Goal: Information Seeking & Learning: Learn about a topic

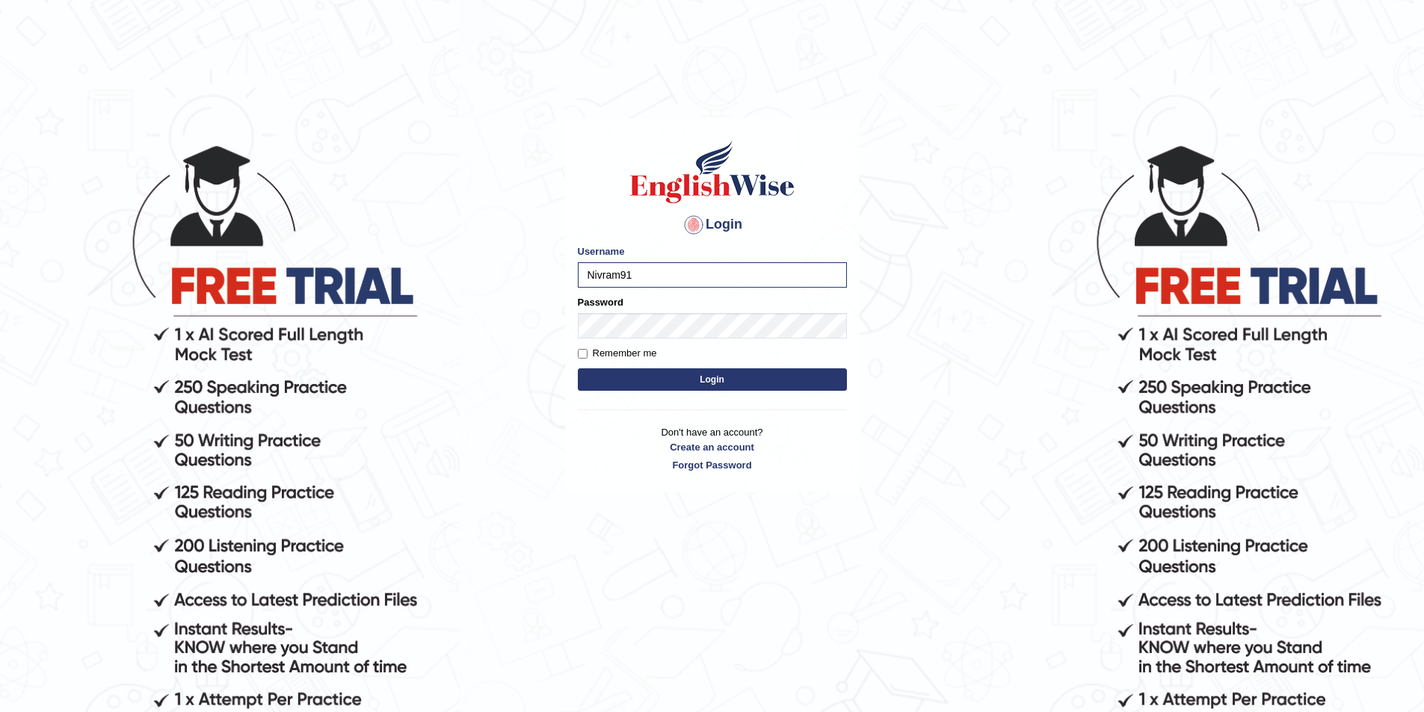
click at [755, 382] on button "Login" at bounding box center [712, 380] width 269 height 22
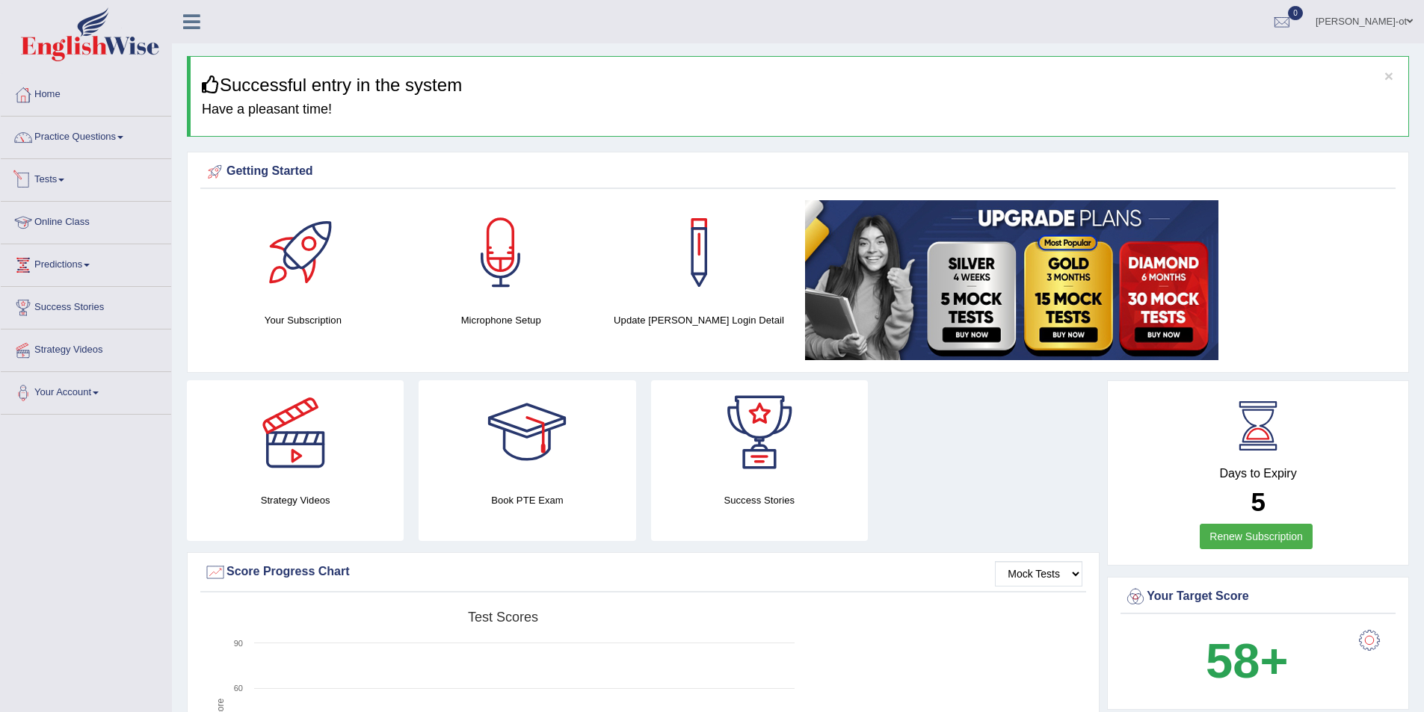
click at [70, 178] on link "Tests" at bounding box center [86, 177] width 170 height 37
click at [62, 241] on link "Take Mock Test" at bounding box center [98, 241] width 140 height 27
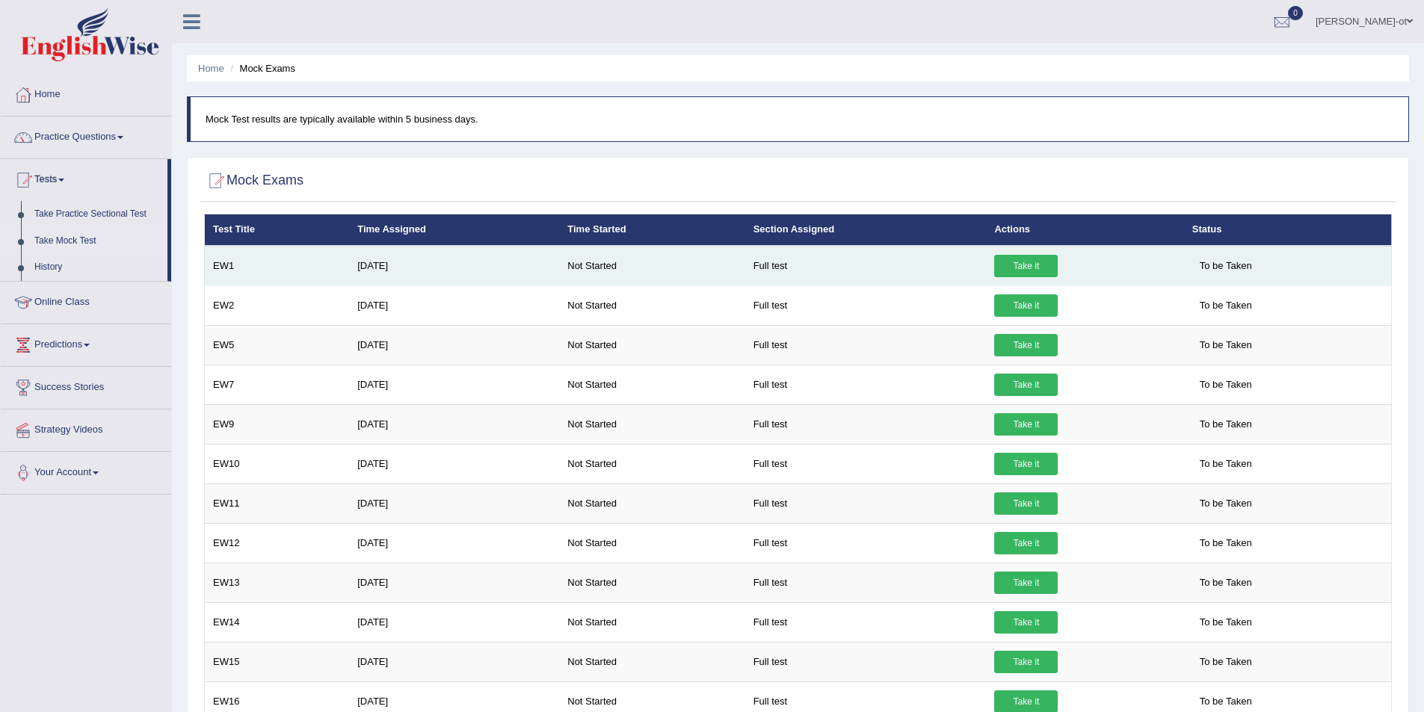
click at [223, 266] on td "EW1" at bounding box center [277, 266] width 145 height 40
click at [1017, 269] on link "Take it" at bounding box center [1026, 266] width 64 height 22
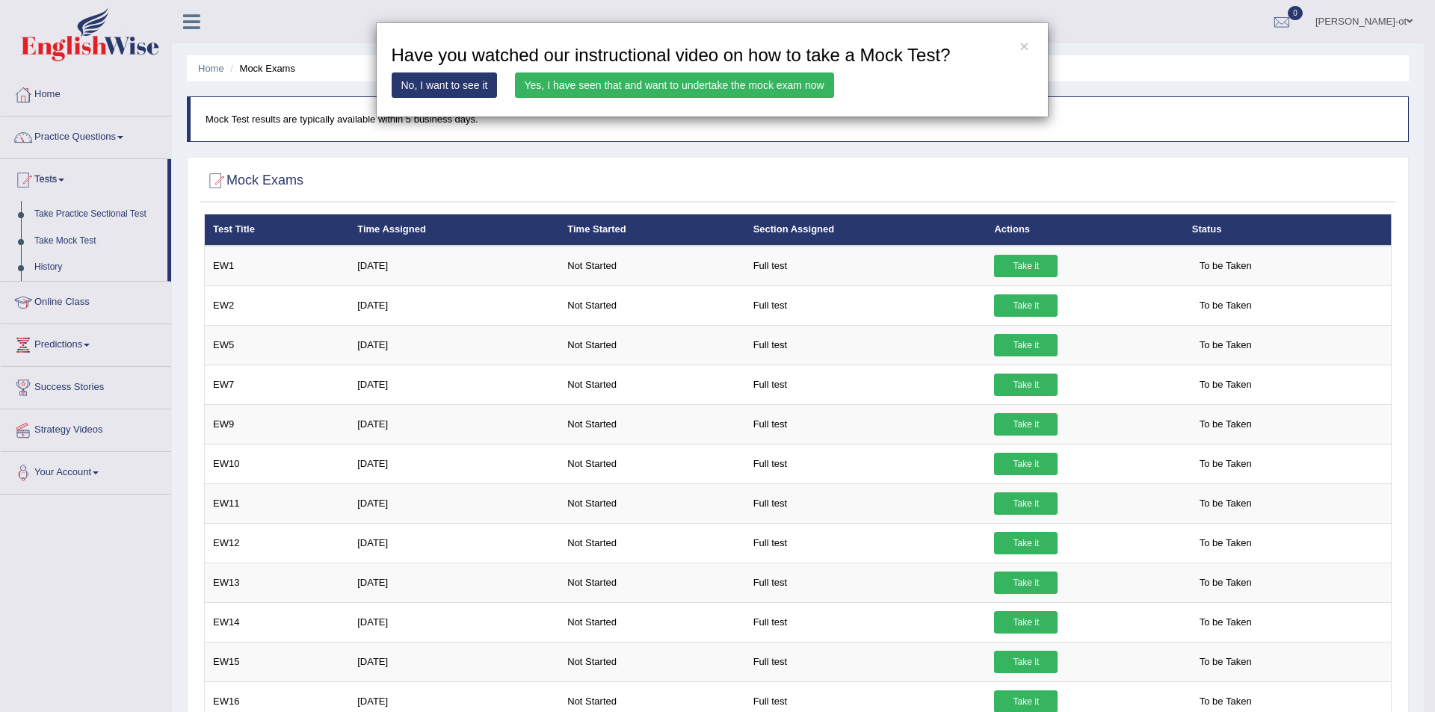
click at [436, 87] on link "No, I want to see it" at bounding box center [445, 85] width 106 height 25
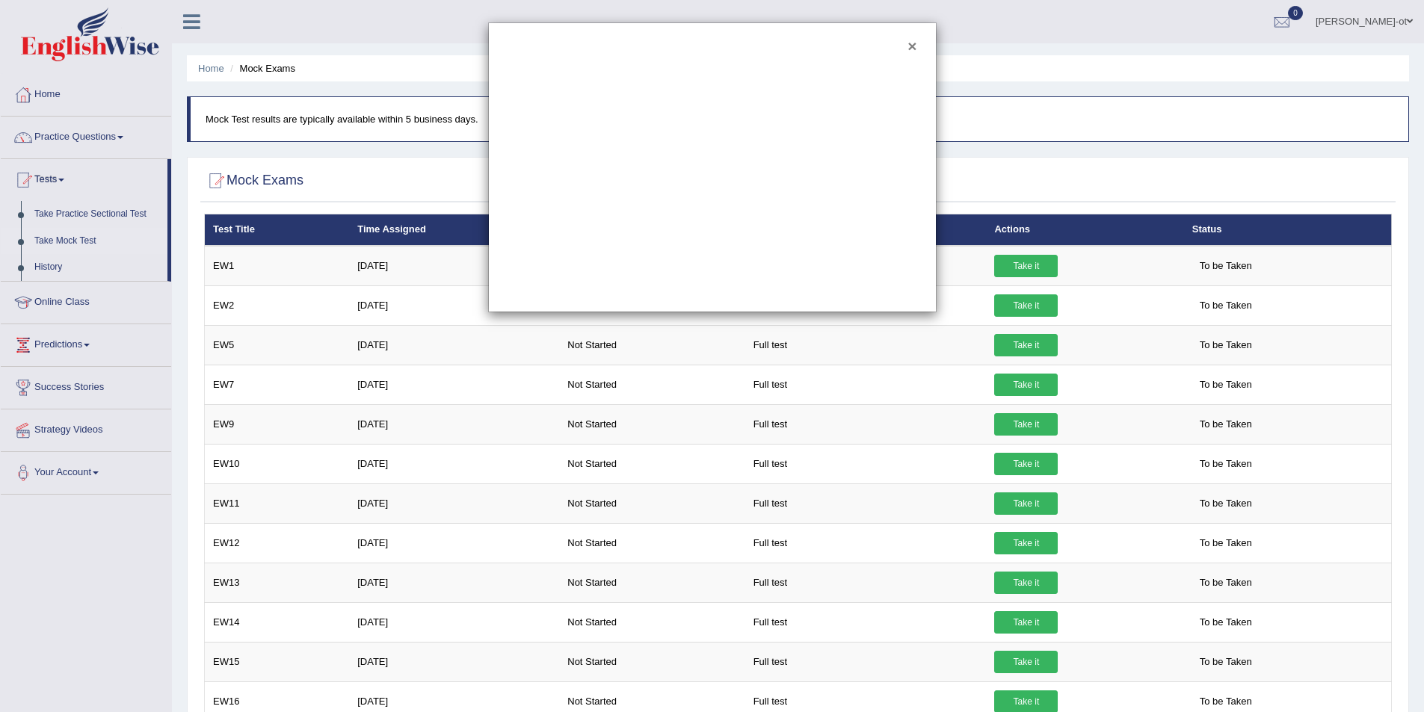
click at [910, 45] on button "×" at bounding box center [911, 46] width 9 height 16
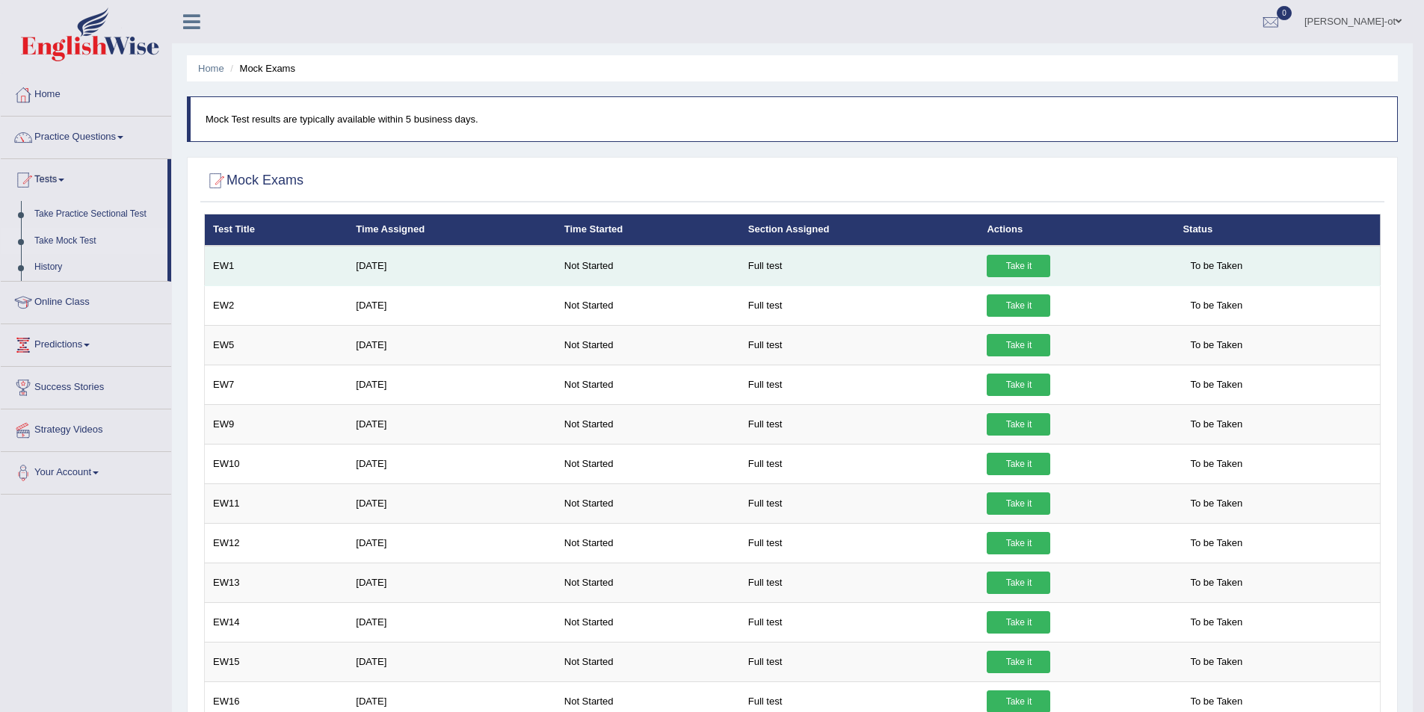
click at [1010, 265] on link "Take it" at bounding box center [1019, 266] width 64 height 22
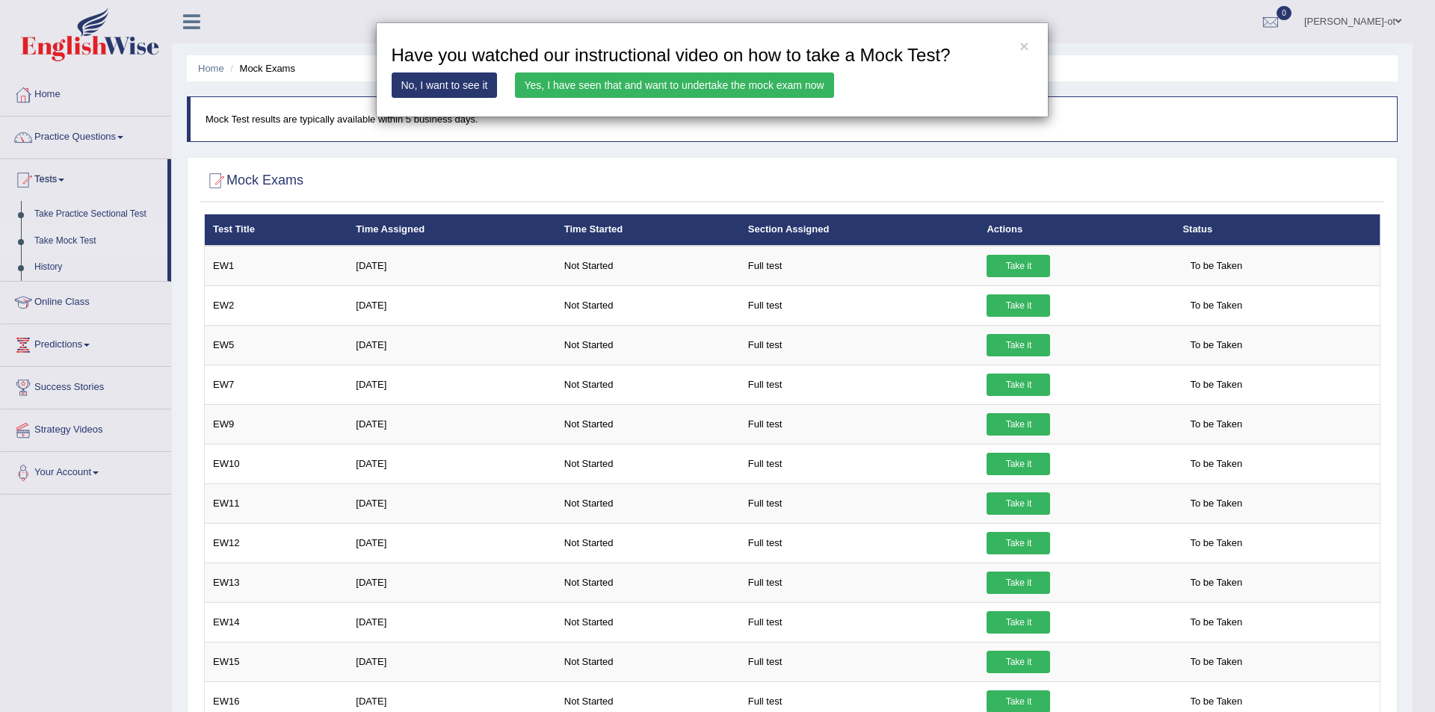
click at [446, 86] on link "No, I want to see it" at bounding box center [445, 85] width 106 height 25
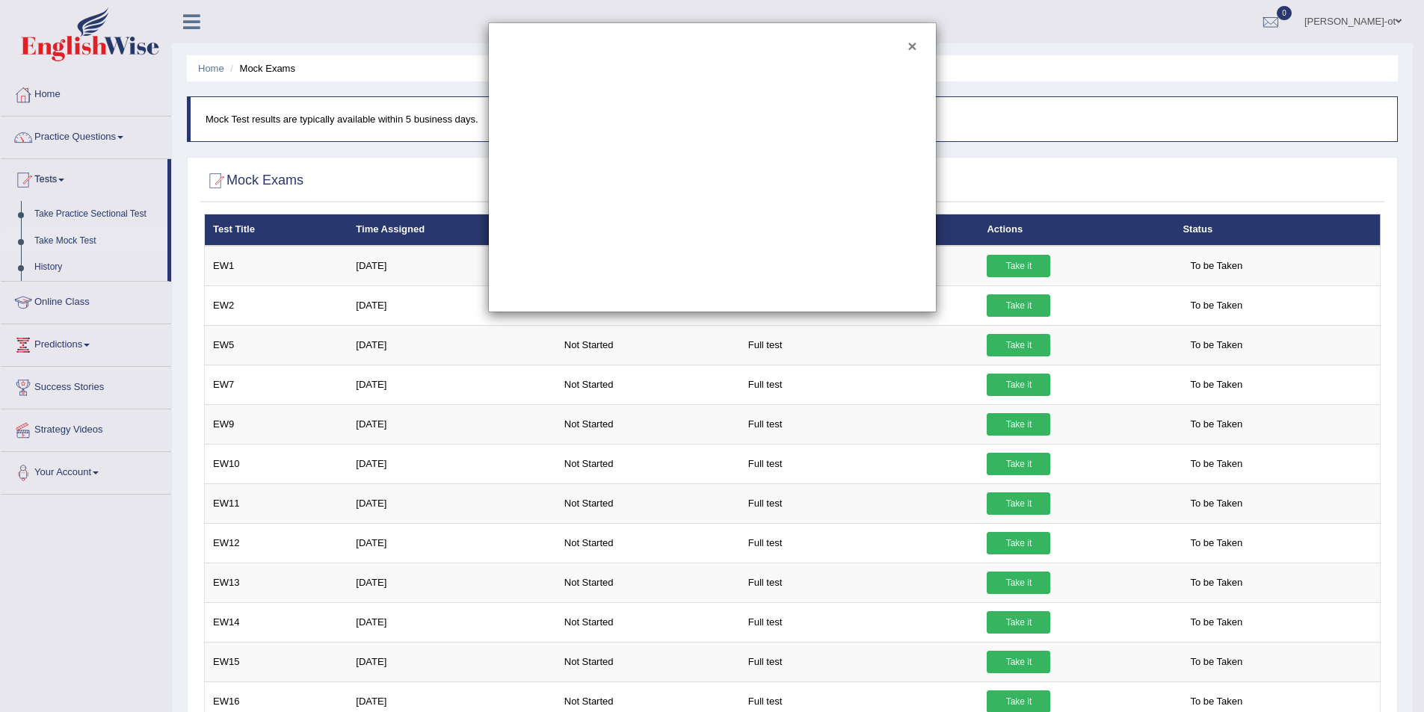
click at [913, 46] on button "×" at bounding box center [911, 46] width 9 height 16
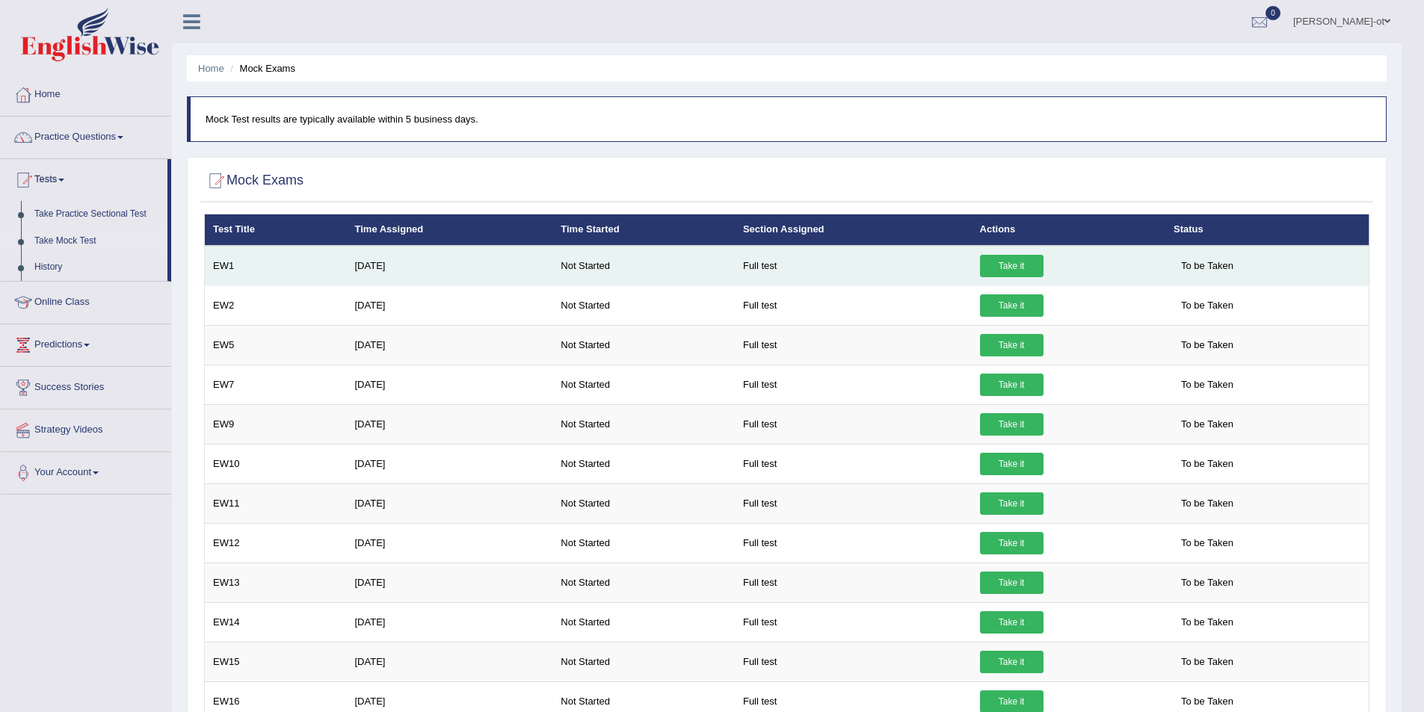
click at [1017, 262] on link "Take it" at bounding box center [1012, 266] width 64 height 22
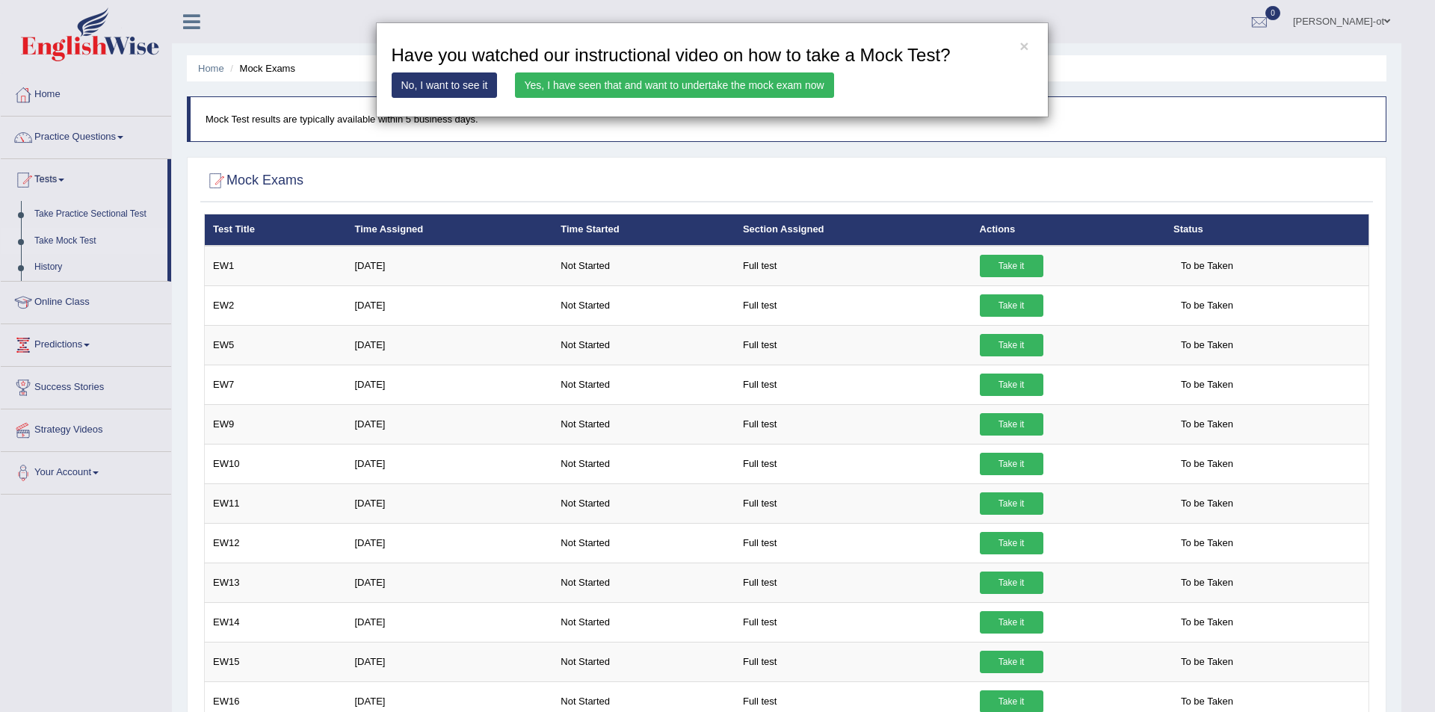
click at [631, 82] on link "Yes, I have seen that and want to undertake the mock exam now" at bounding box center [674, 85] width 319 height 25
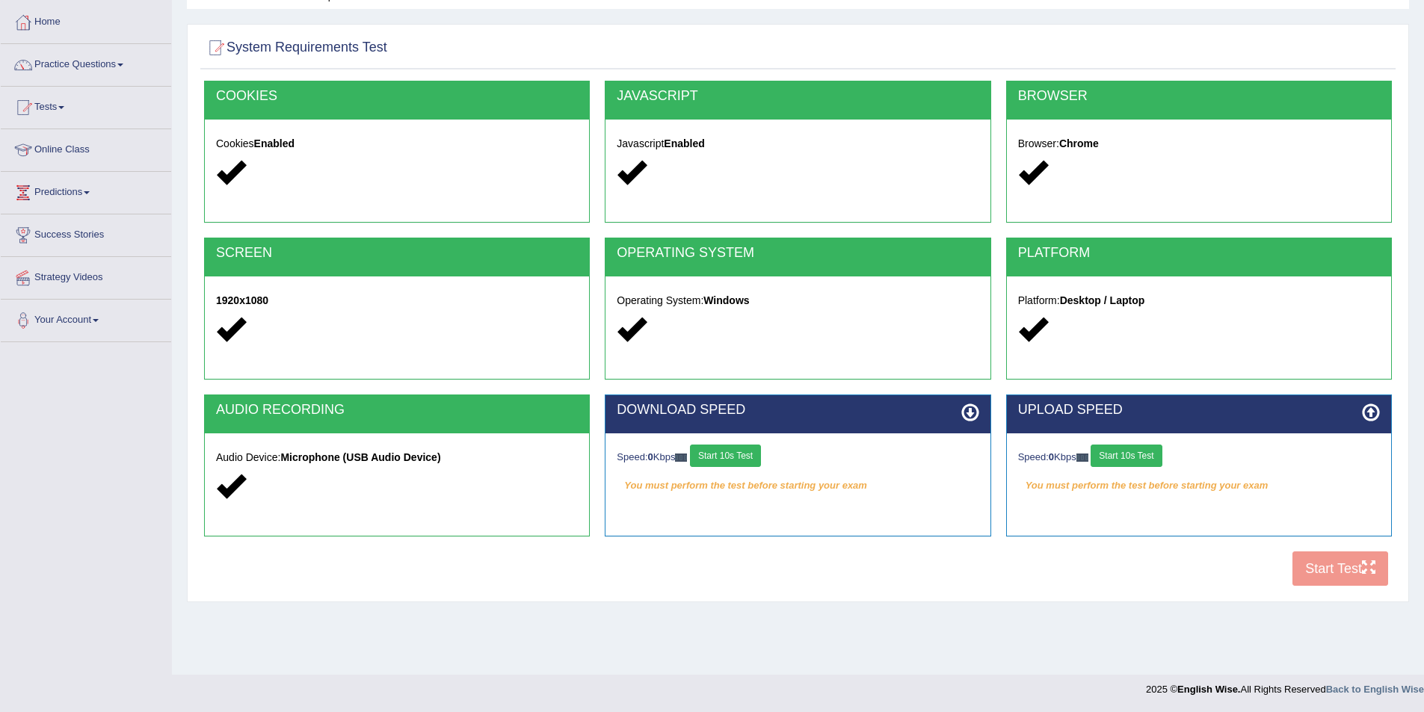
click at [736, 455] on button "Start 10s Test" at bounding box center [725, 456] width 71 height 22
click at [1135, 451] on button "Start 10s Test" at bounding box center [1126, 456] width 71 height 22
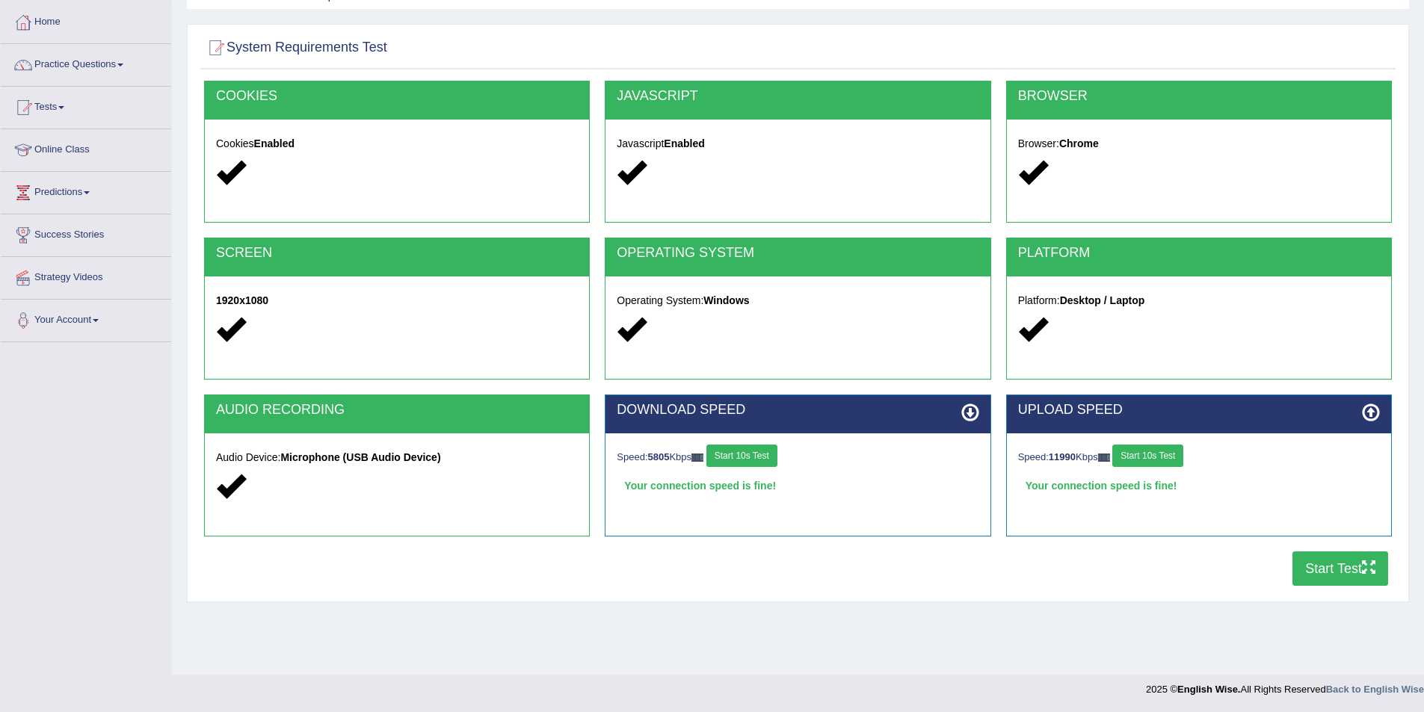
click at [1319, 573] on button "Start Test" at bounding box center [1340, 569] width 96 height 34
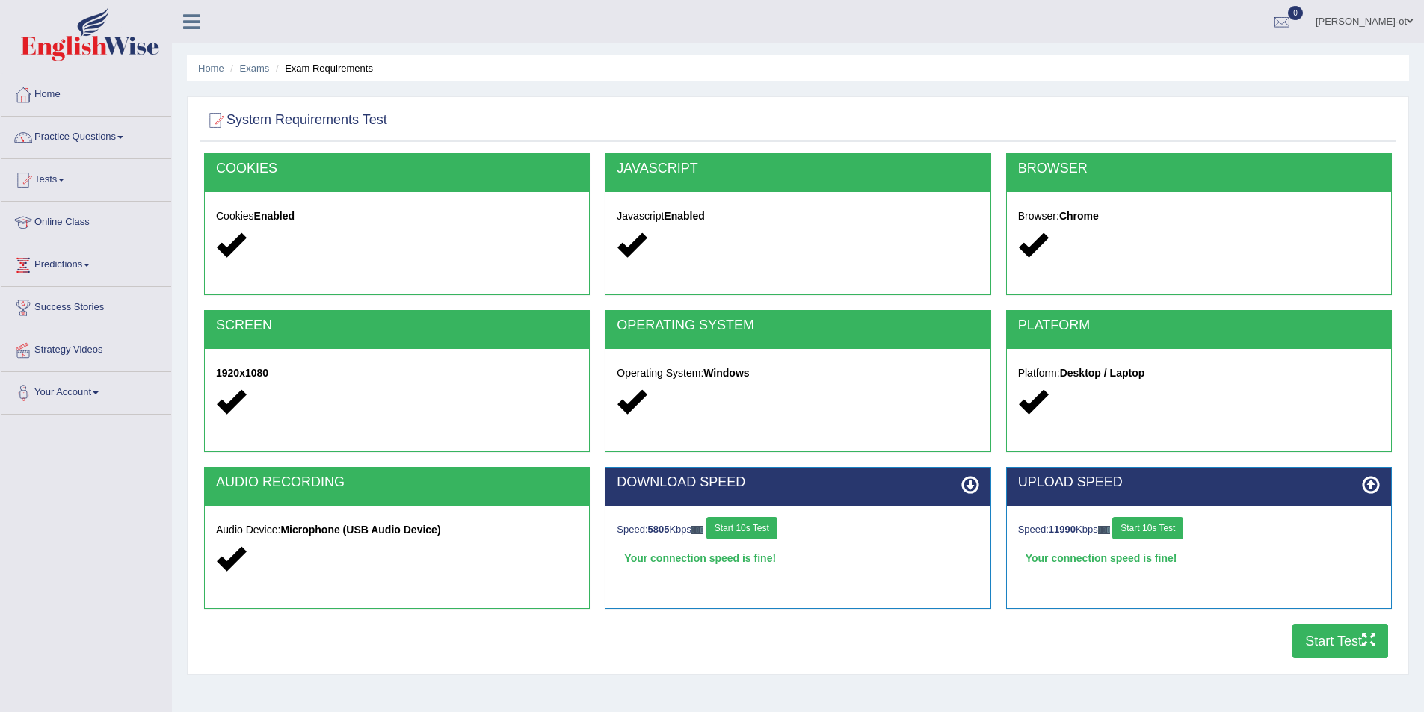
scroll to position [73, 0]
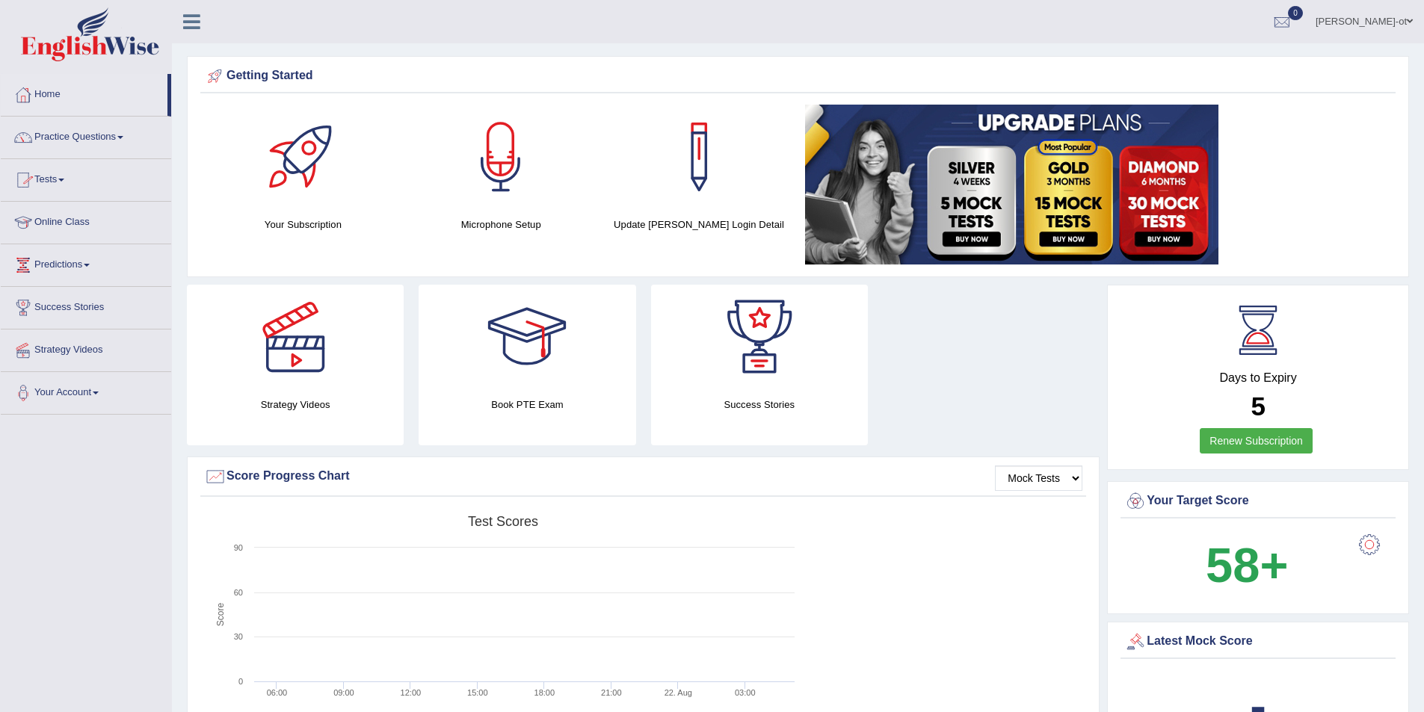
click at [64, 179] on span at bounding box center [61, 180] width 6 height 3
click at [42, 270] on link "History" at bounding box center [98, 267] width 140 height 27
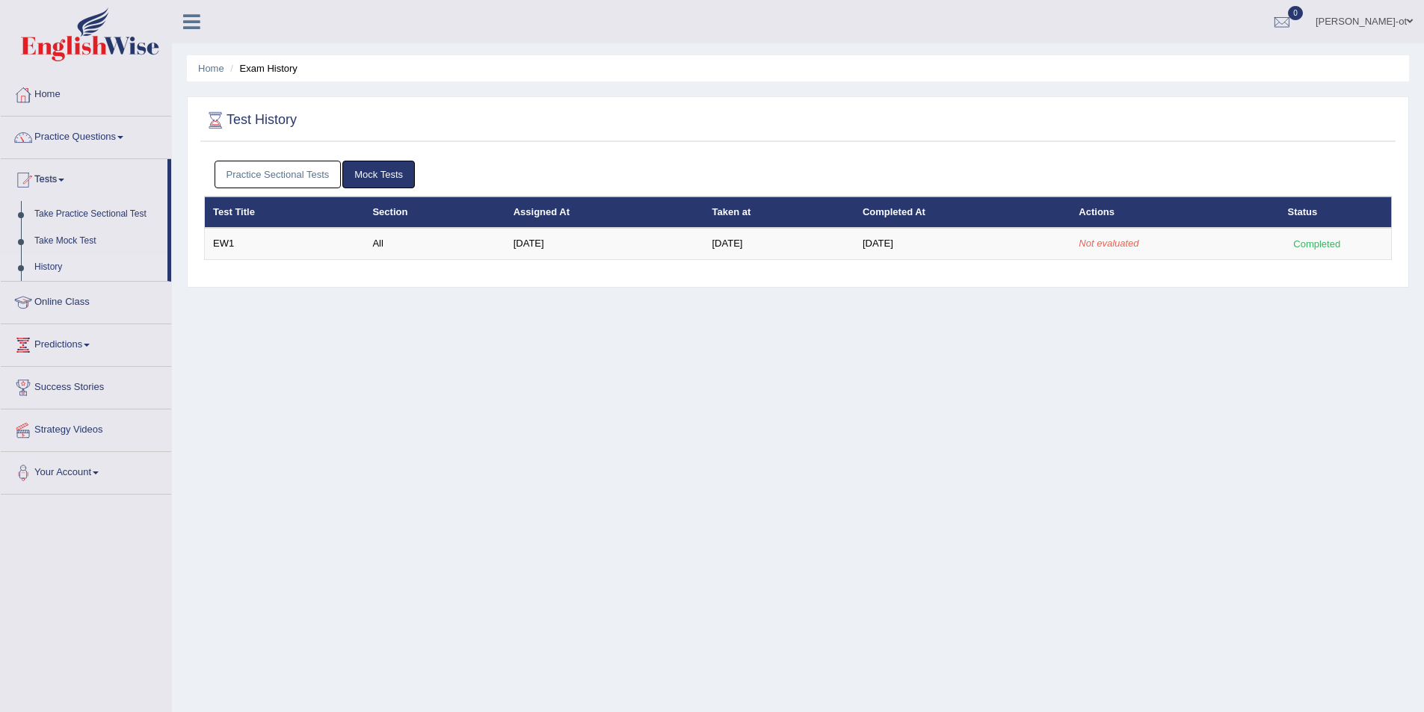
click at [385, 167] on link "Mock Tests" at bounding box center [378, 175] width 73 height 28
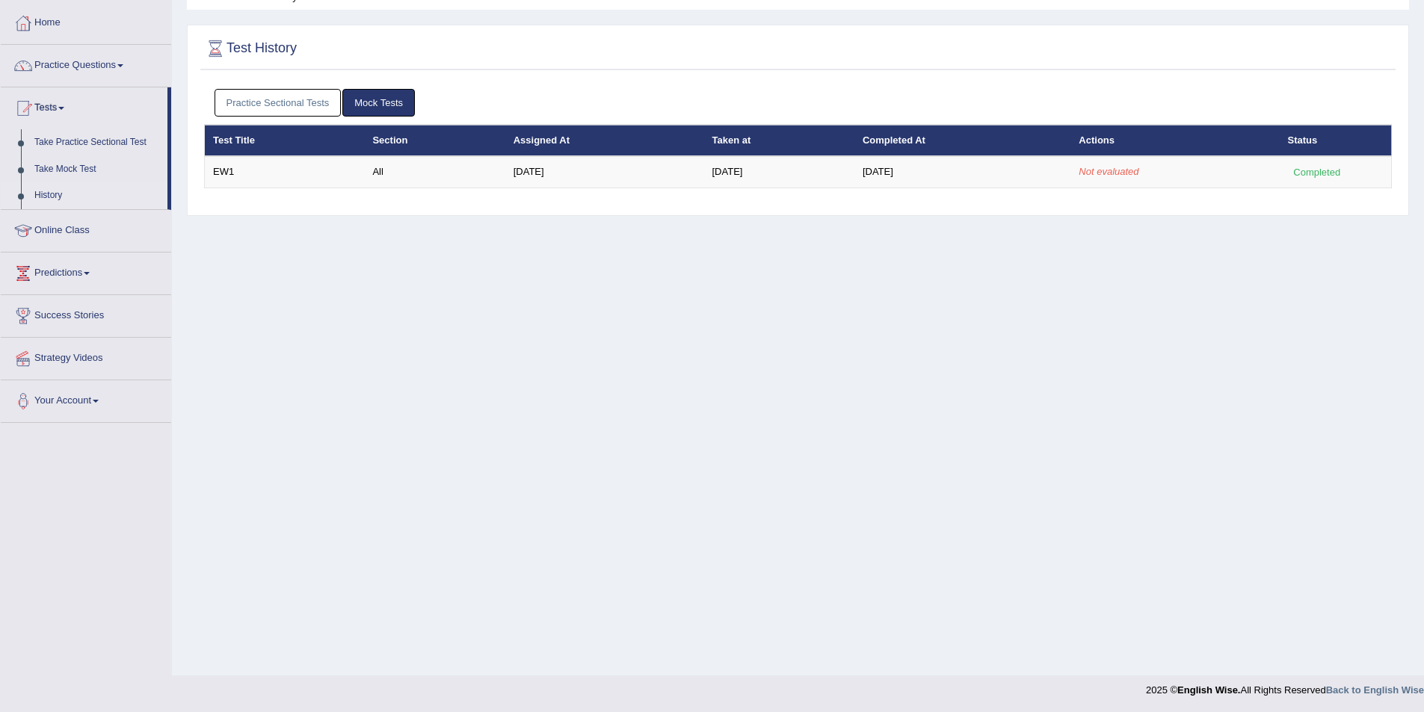
scroll to position [73, 0]
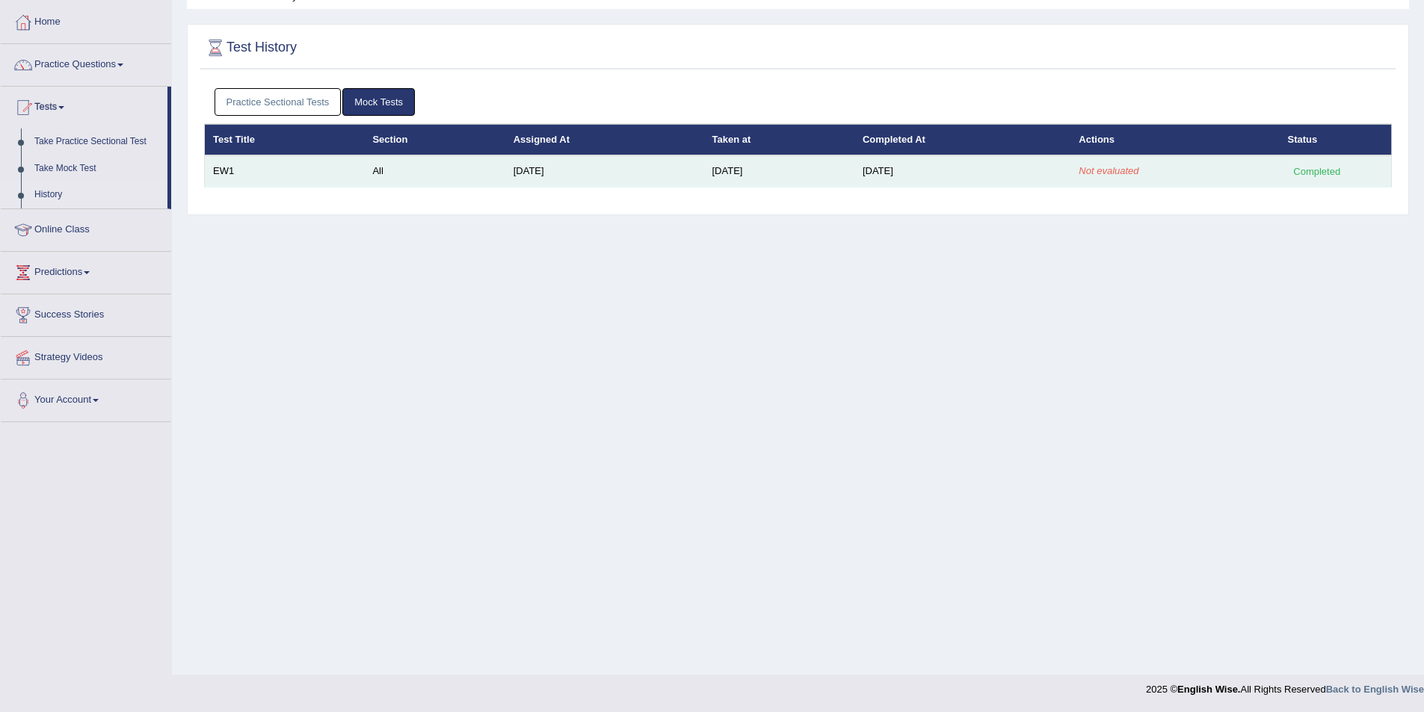
click at [1315, 174] on div "Completed" at bounding box center [1317, 172] width 58 height 16
click at [1113, 172] on em "Not evaluated" at bounding box center [1109, 170] width 60 height 11
click at [512, 171] on td "Aug 20, 2025" at bounding box center [604, 170] width 199 height 31
click at [369, 173] on td "All" at bounding box center [434, 170] width 141 height 31
click at [229, 171] on td "EW1" at bounding box center [285, 170] width 160 height 31
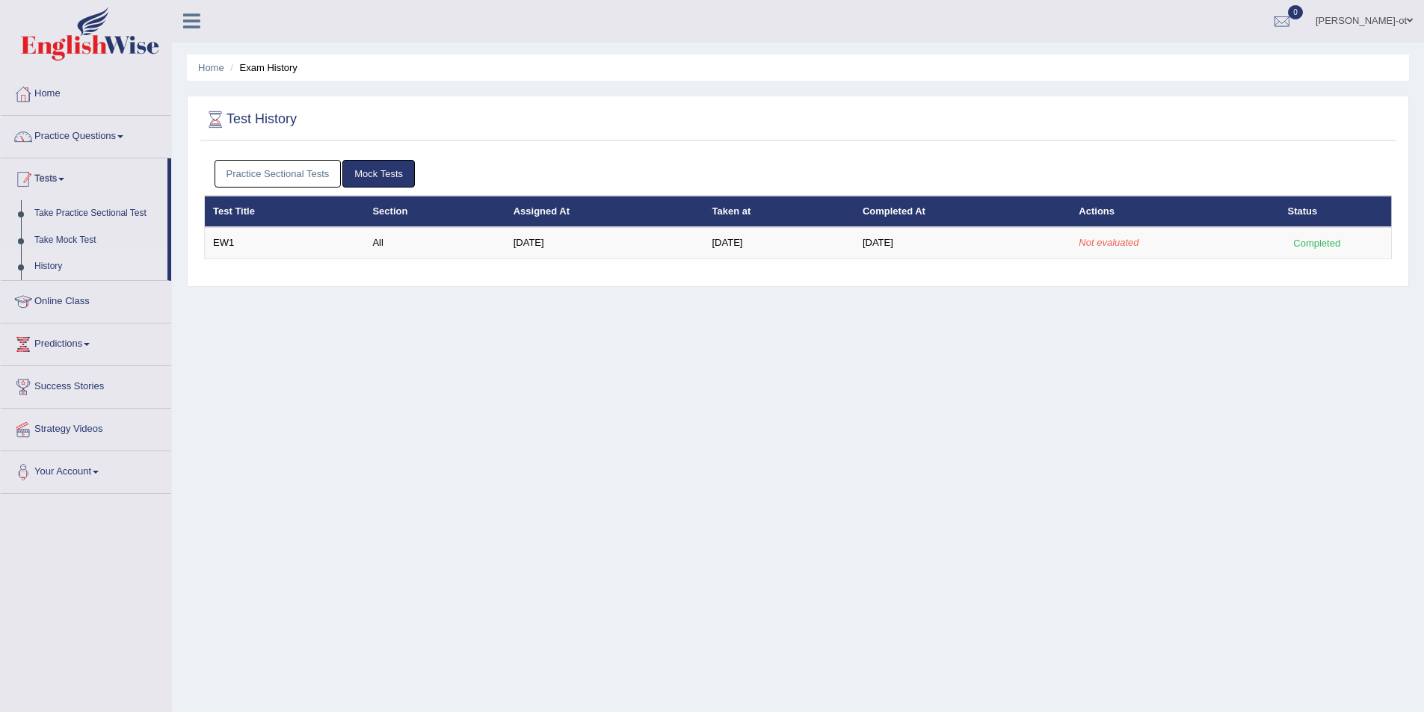
scroll to position [0, 0]
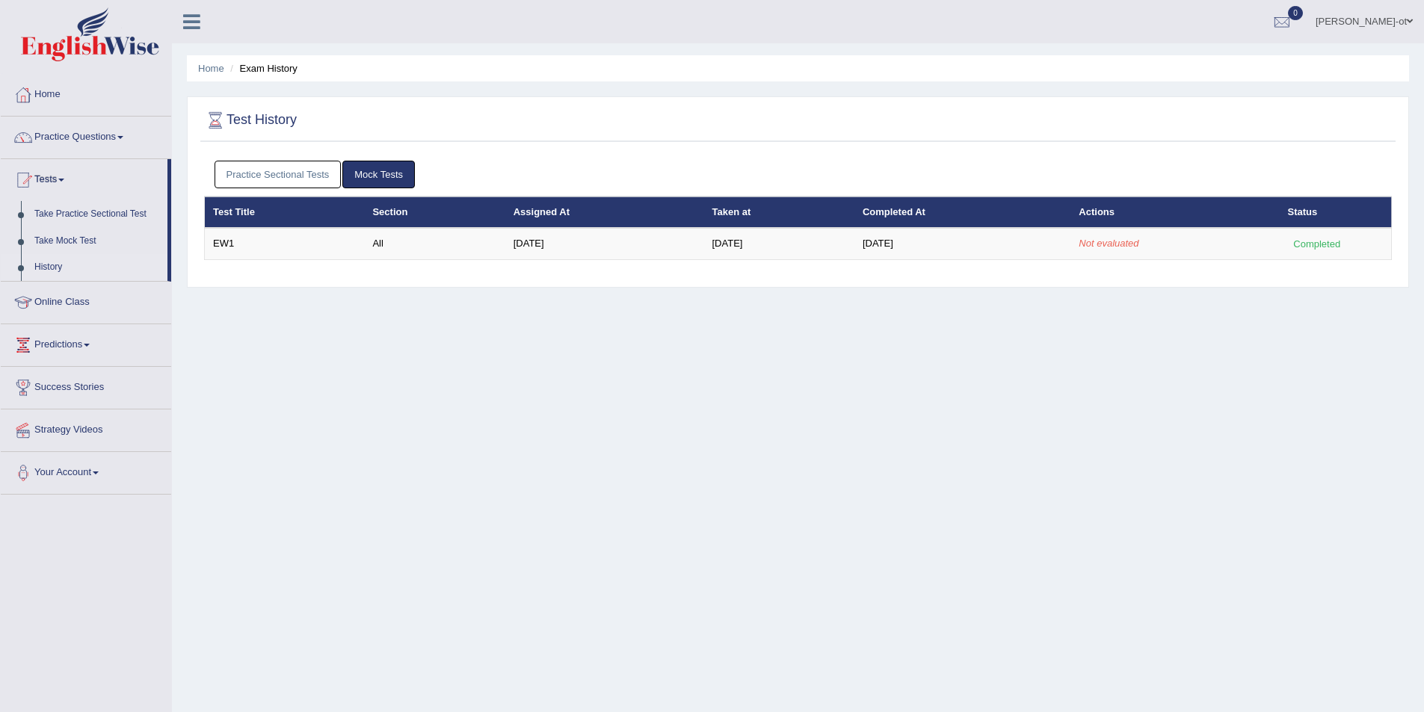
click at [90, 345] on span at bounding box center [87, 345] width 6 height 3
click at [75, 298] on link "Latest Predictions" at bounding box center [98, 299] width 140 height 27
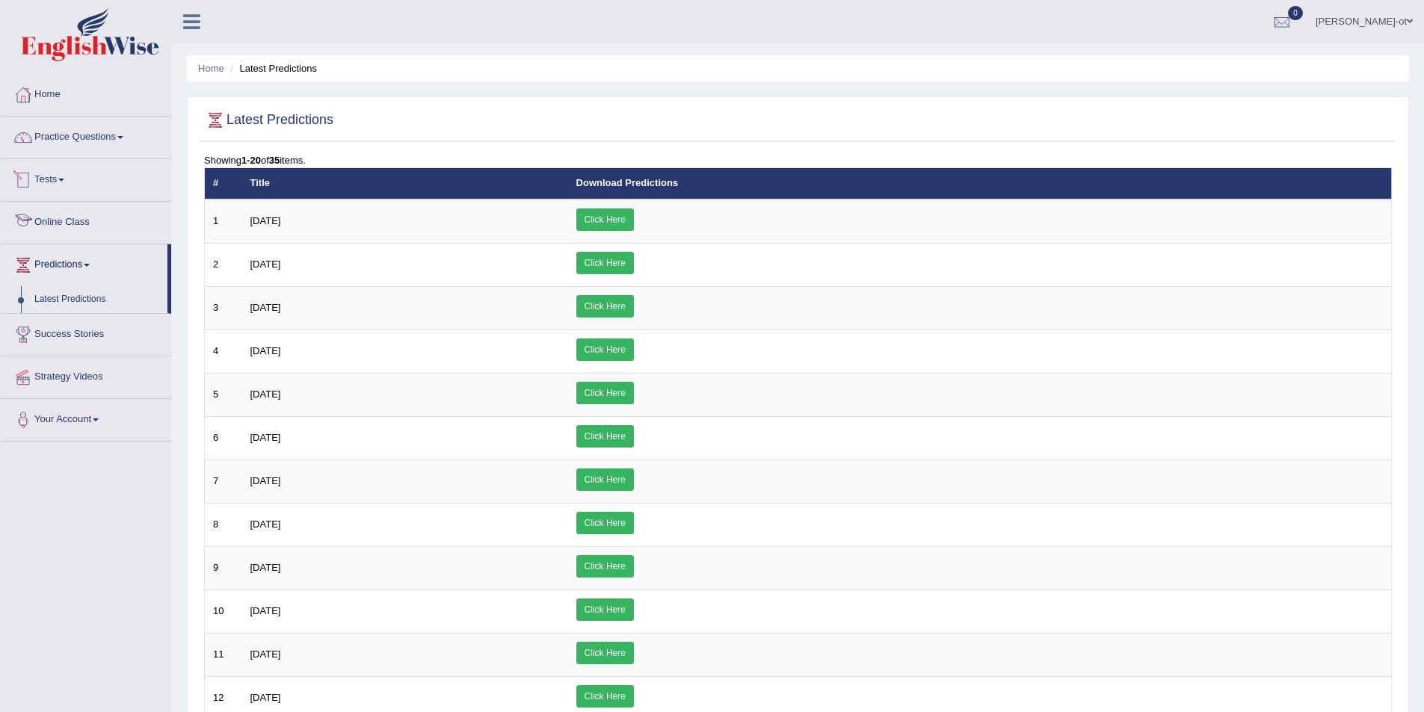
drag, startPoint x: 75, startPoint y: 175, endPoint x: 102, endPoint y: 170, distance: 27.4
click at [77, 175] on link "Tests" at bounding box center [86, 177] width 170 height 37
click at [116, 138] on link "Practice Questions" at bounding box center [86, 135] width 170 height 37
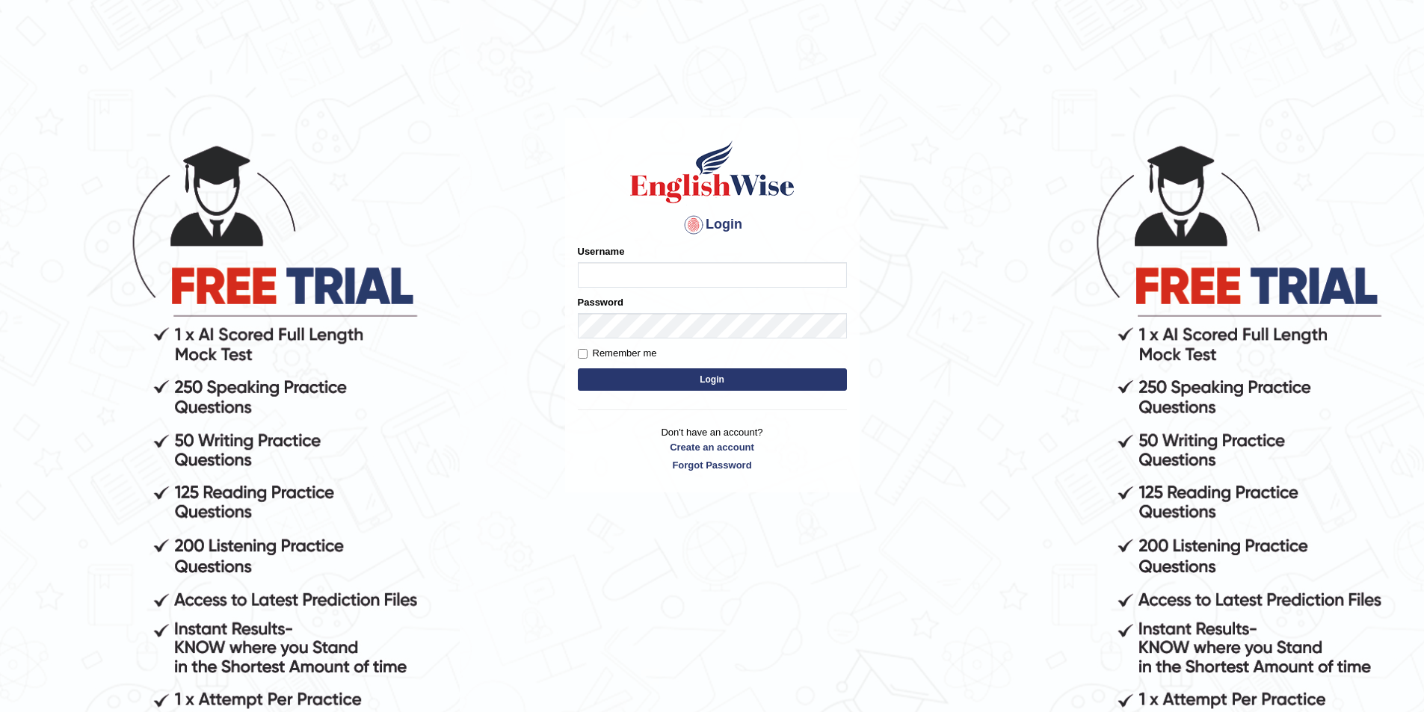
type input "Nivram91"
click at [736, 374] on button "Login" at bounding box center [712, 380] width 269 height 22
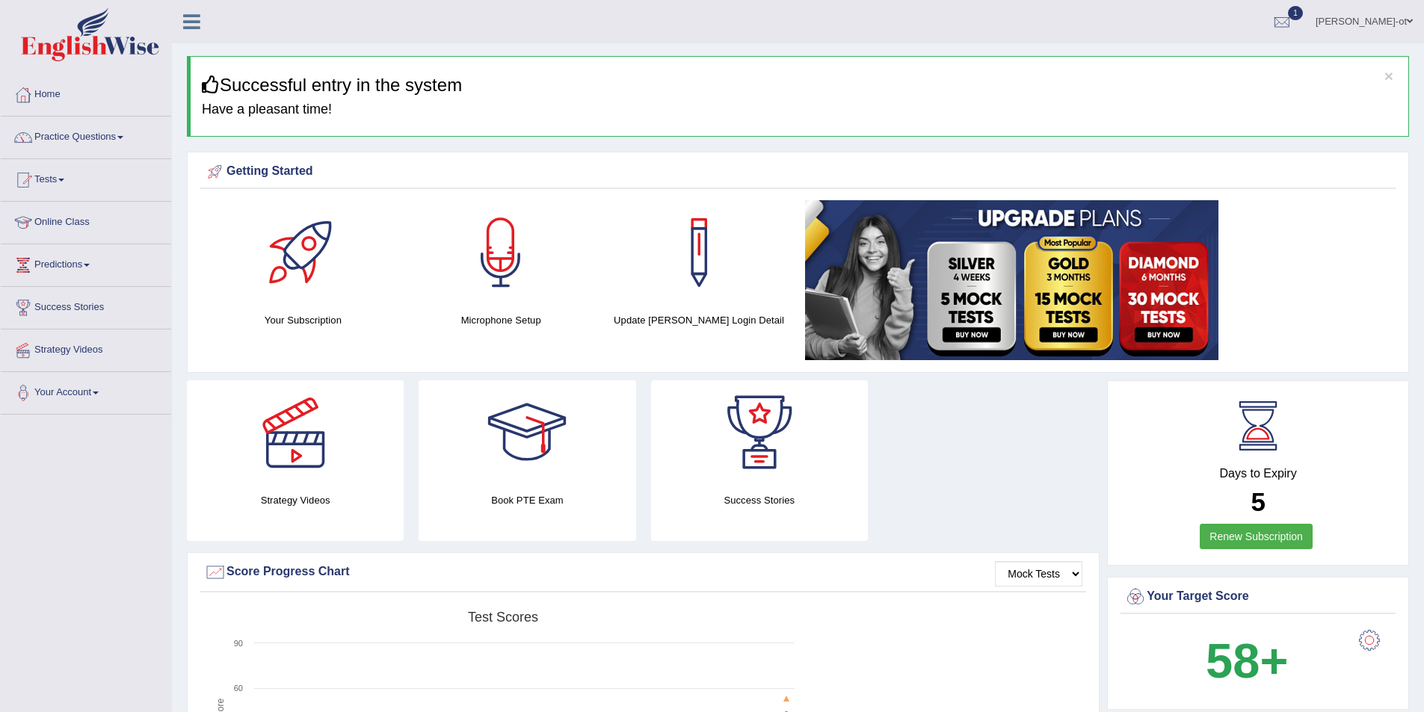
click at [110, 136] on link "Practice Questions" at bounding box center [86, 135] width 170 height 37
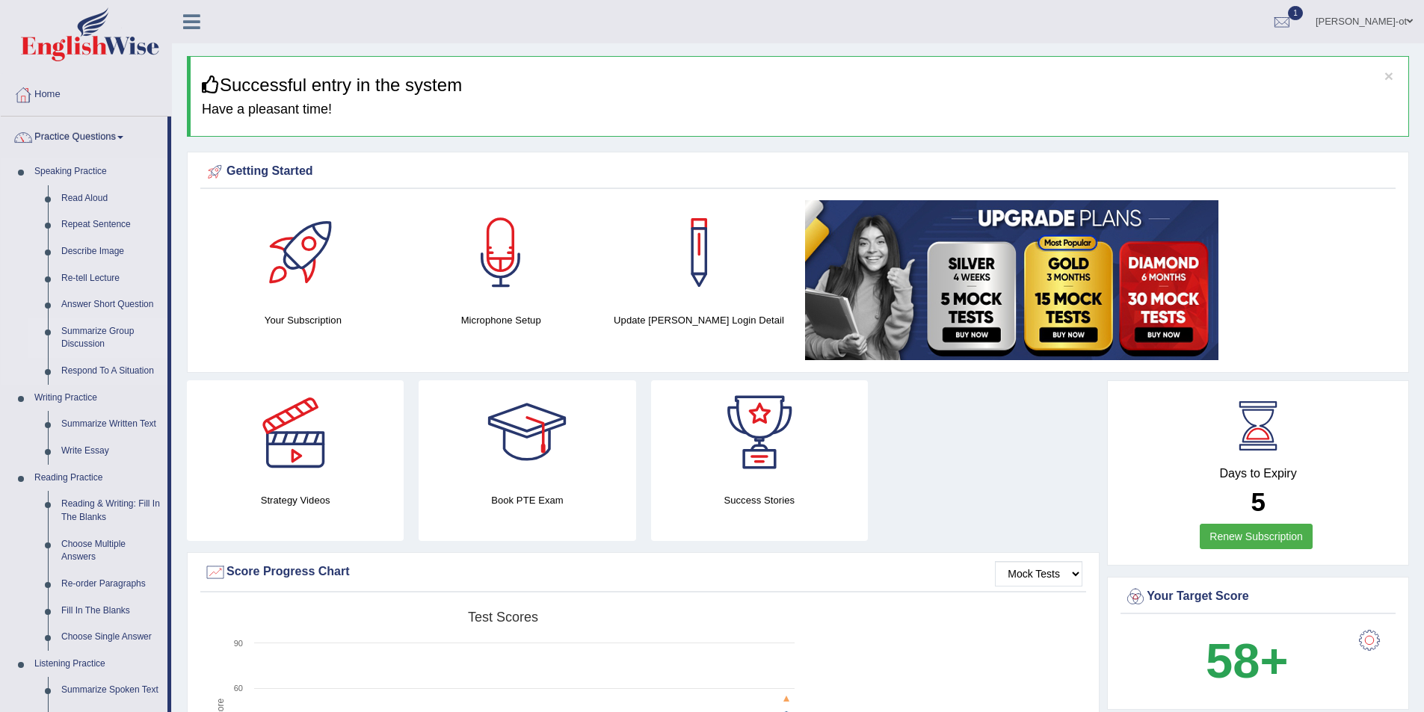
click at [86, 335] on link "Summarize Group Discussion" at bounding box center [111, 338] width 113 height 40
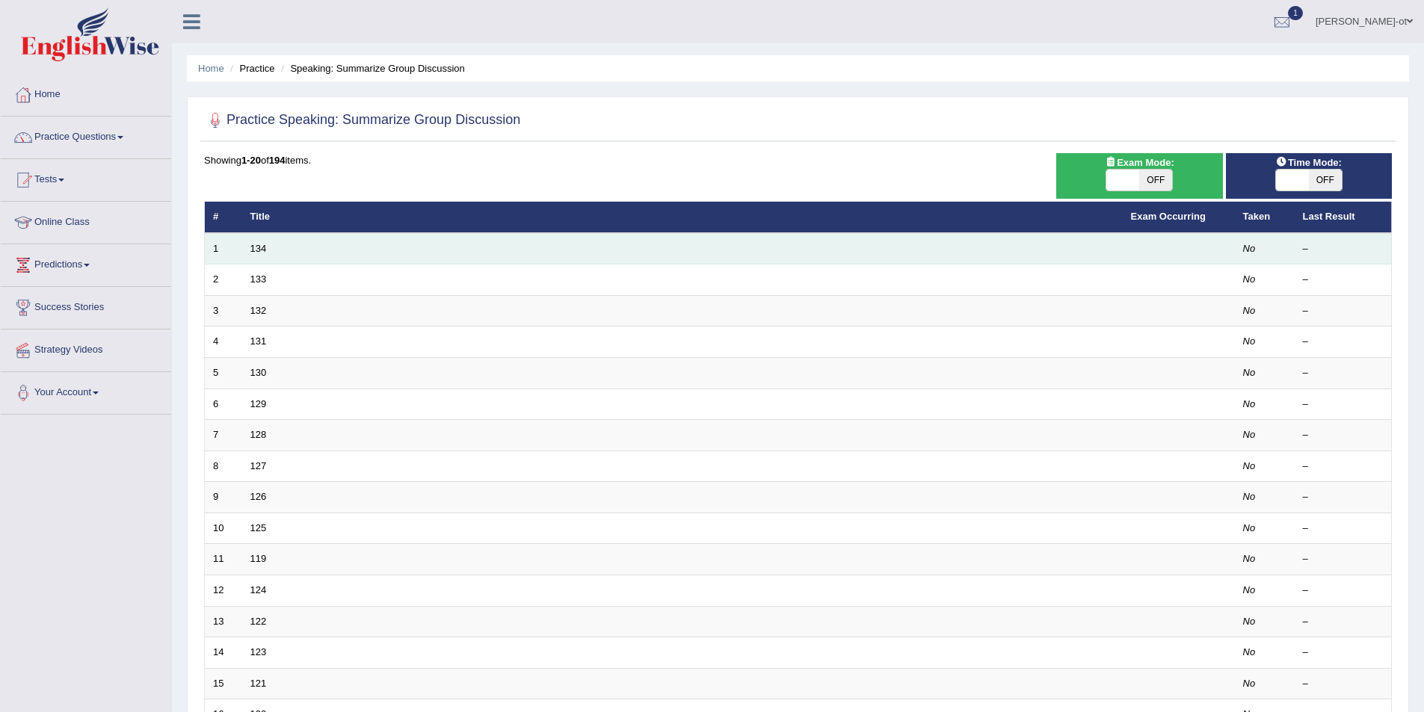
click at [272, 254] on td "134" at bounding box center [682, 248] width 881 height 31
click at [271, 254] on td "134" at bounding box center [682, 248] width 881 height 31
click at [253, 249] on link "134" at bounding box center [258, 248] width 16 height 11
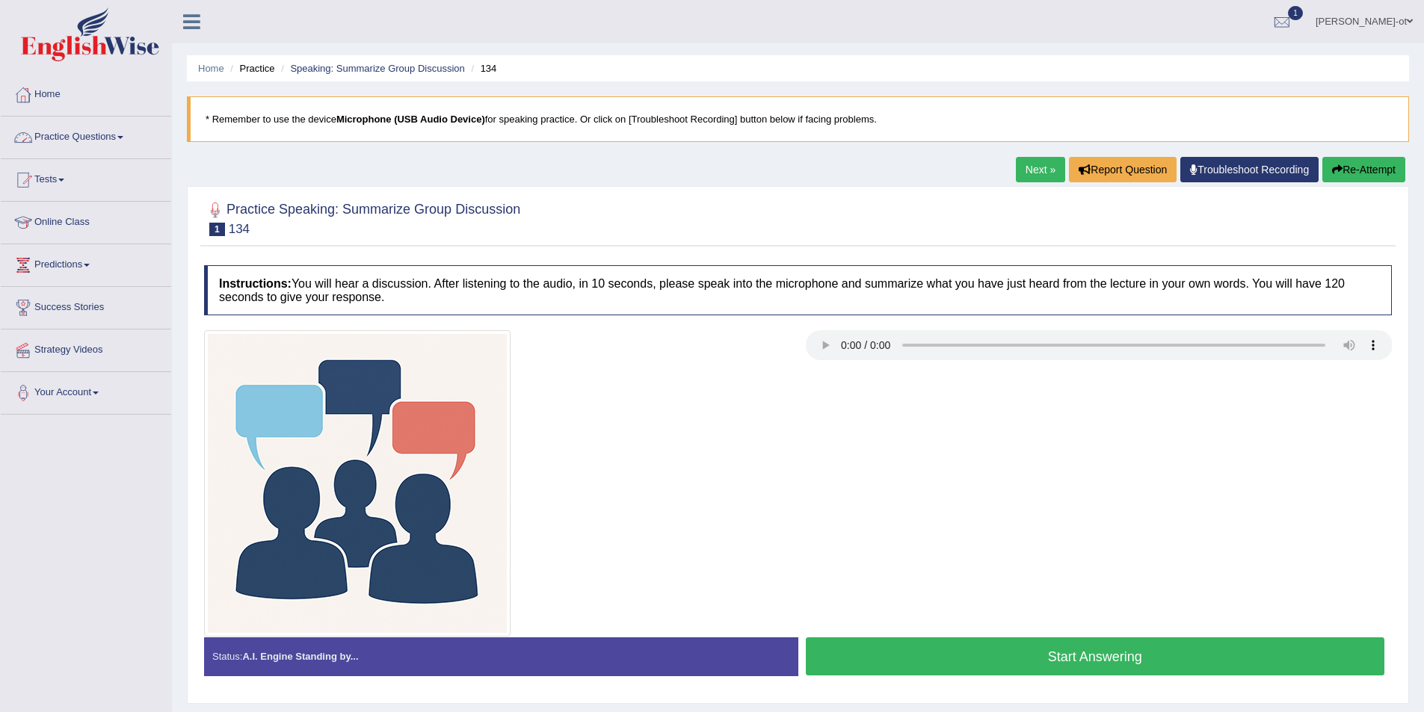
click at [105, 135] on link "Practice Questions" at bounding box center [86, 135] width 170 height 37
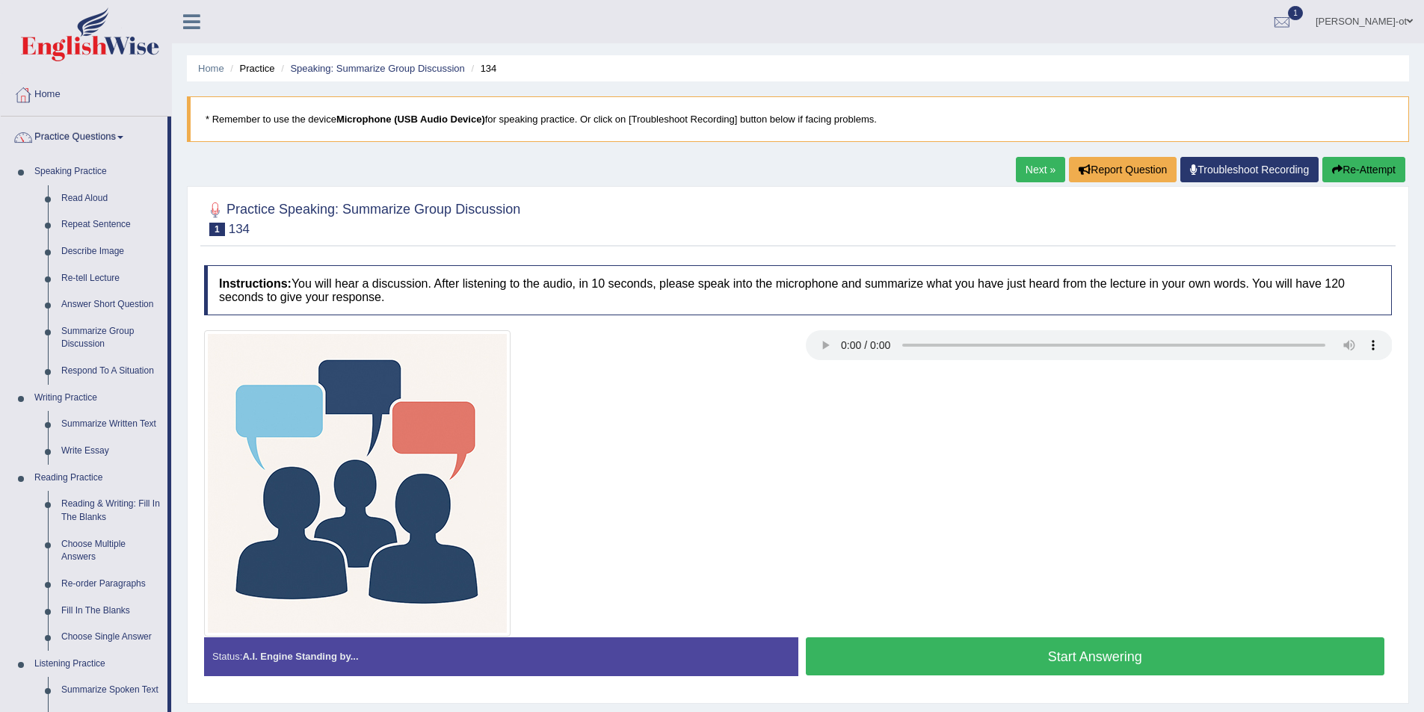
click at [1362, 162] on button "Re-Attempt" at bounding box center [1363, 169] width 83 height 25
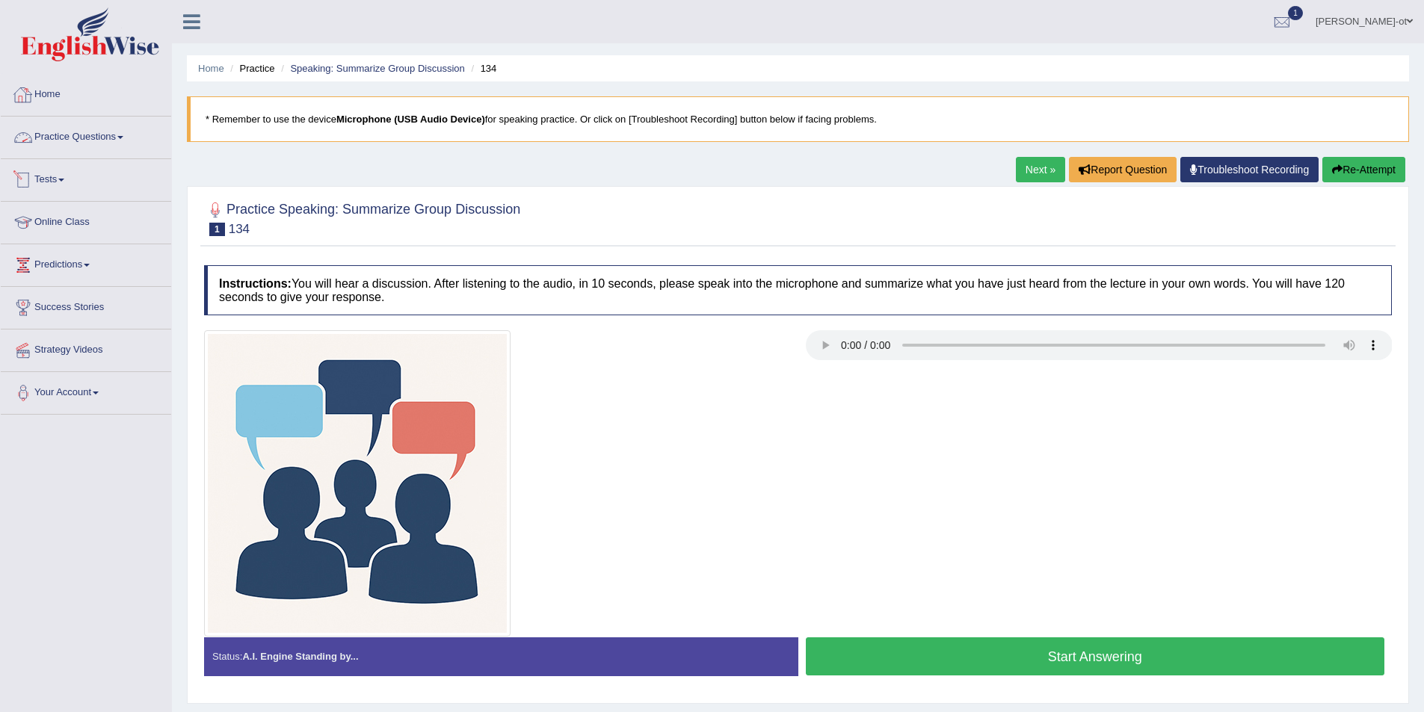
click at [43, 99] on link "Home" at bounding box center [86, 92] width 170 height 37
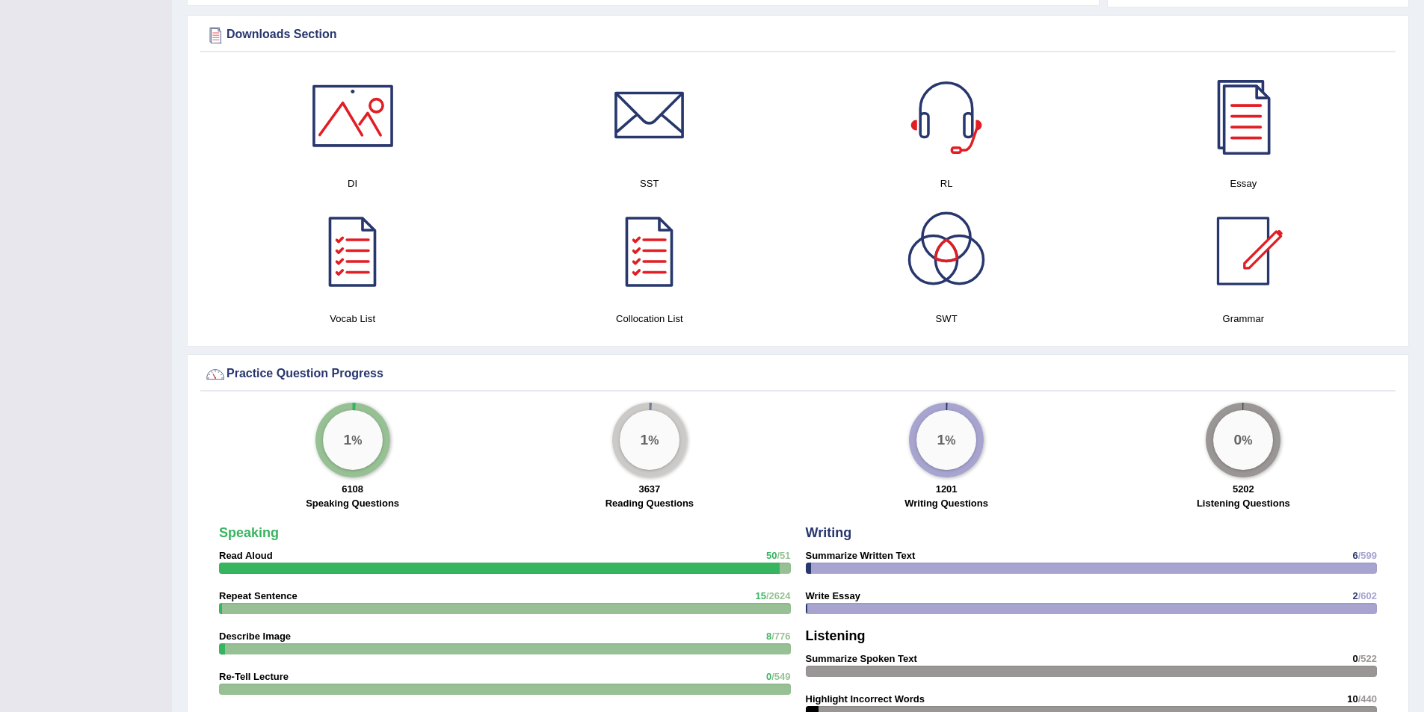
scroll to position [747, 0]
click at [1245, 278] on div at bounding box center [1243, 250] width 105 height 105
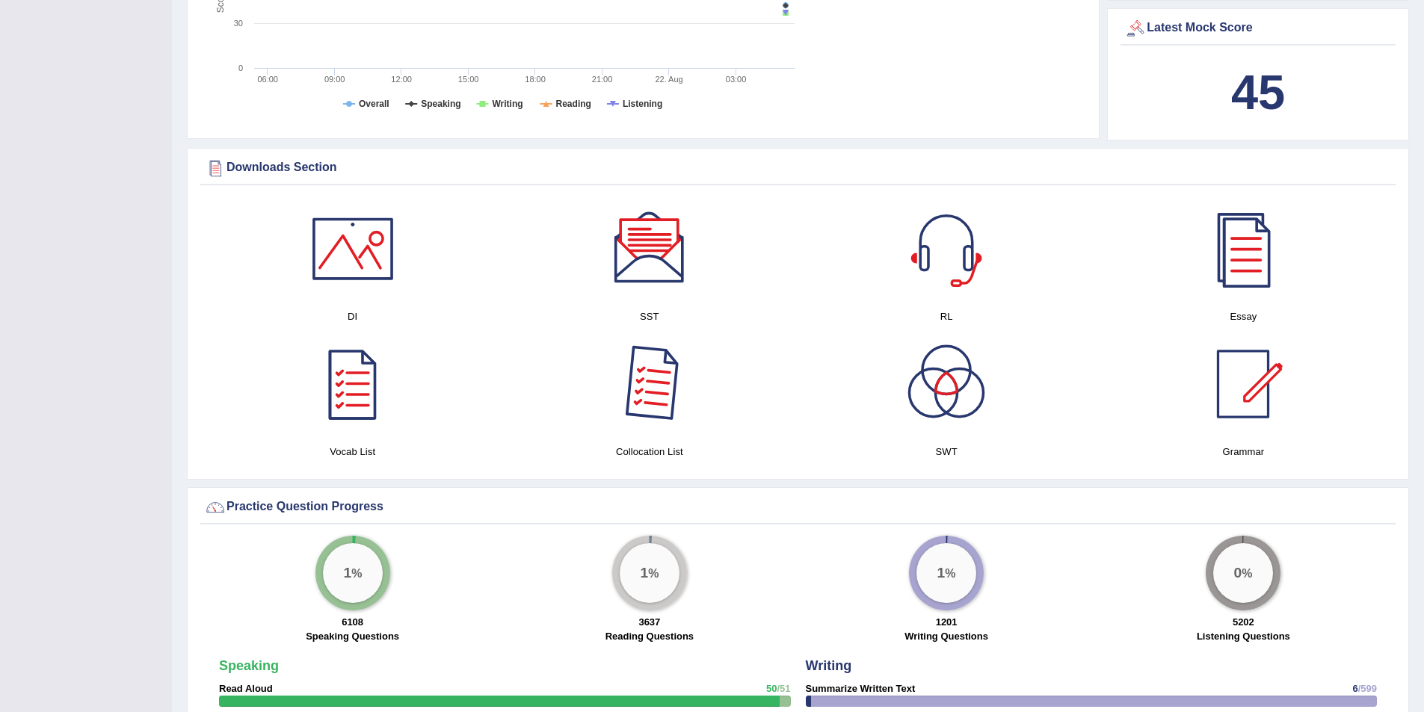
scroll to position [591, 0]
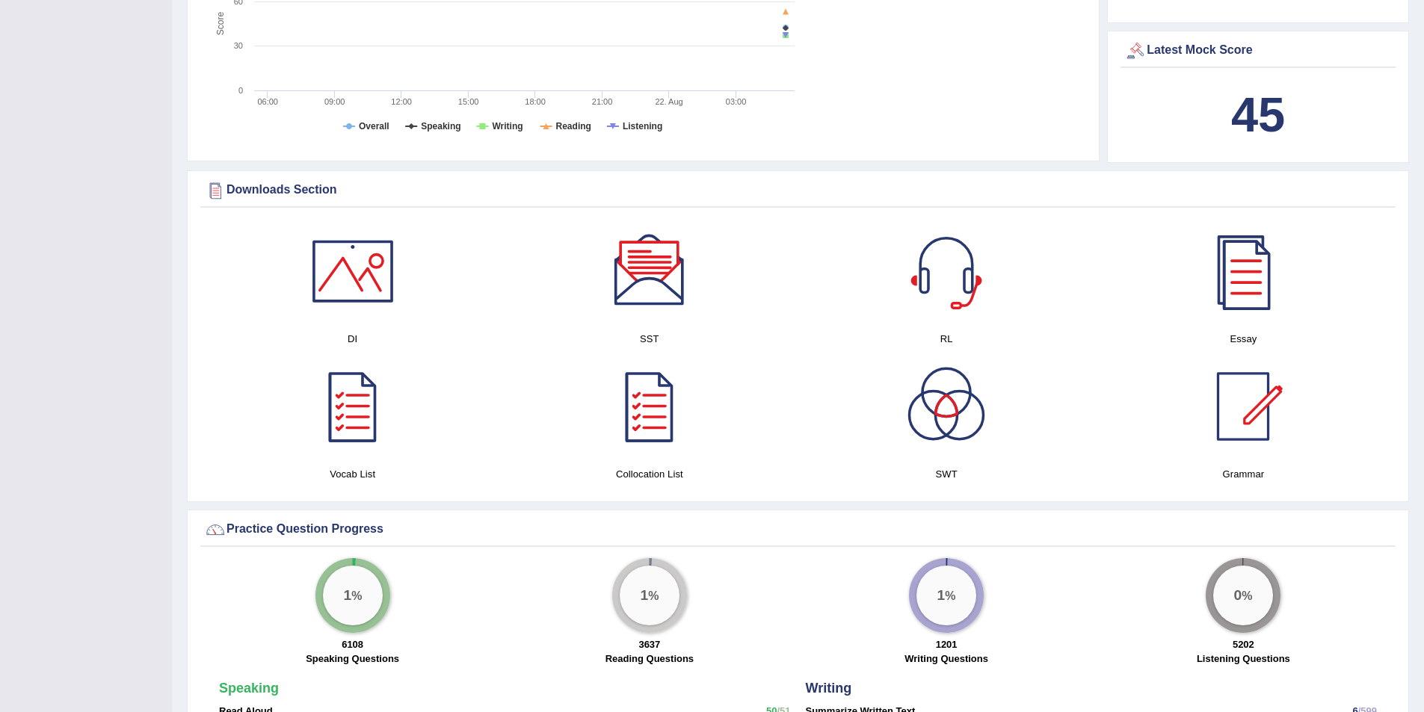
click at [932, 434] on div at bounding box center [946, 406] width 105 height 105
click at [653, 442] on div at bounding box center [649, 406] width 105 height 105
click at [937, 295] on div at bounding box center [946, 271] width 105 height 105
click at [644, 304] on div at bounding box center [649, 271] width 105 height 105
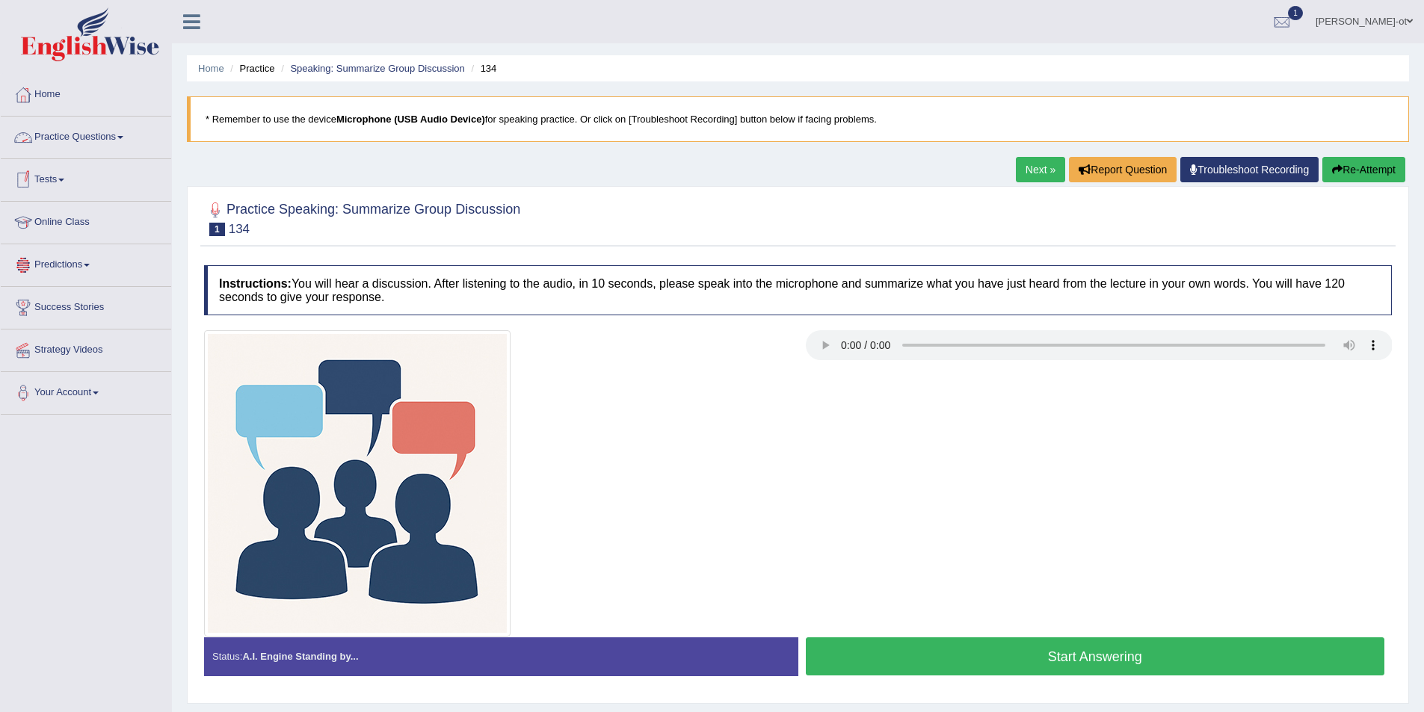
click at [78, 132] on link "Practice Questions" at bounding box center [86, 135] width 170 height 37
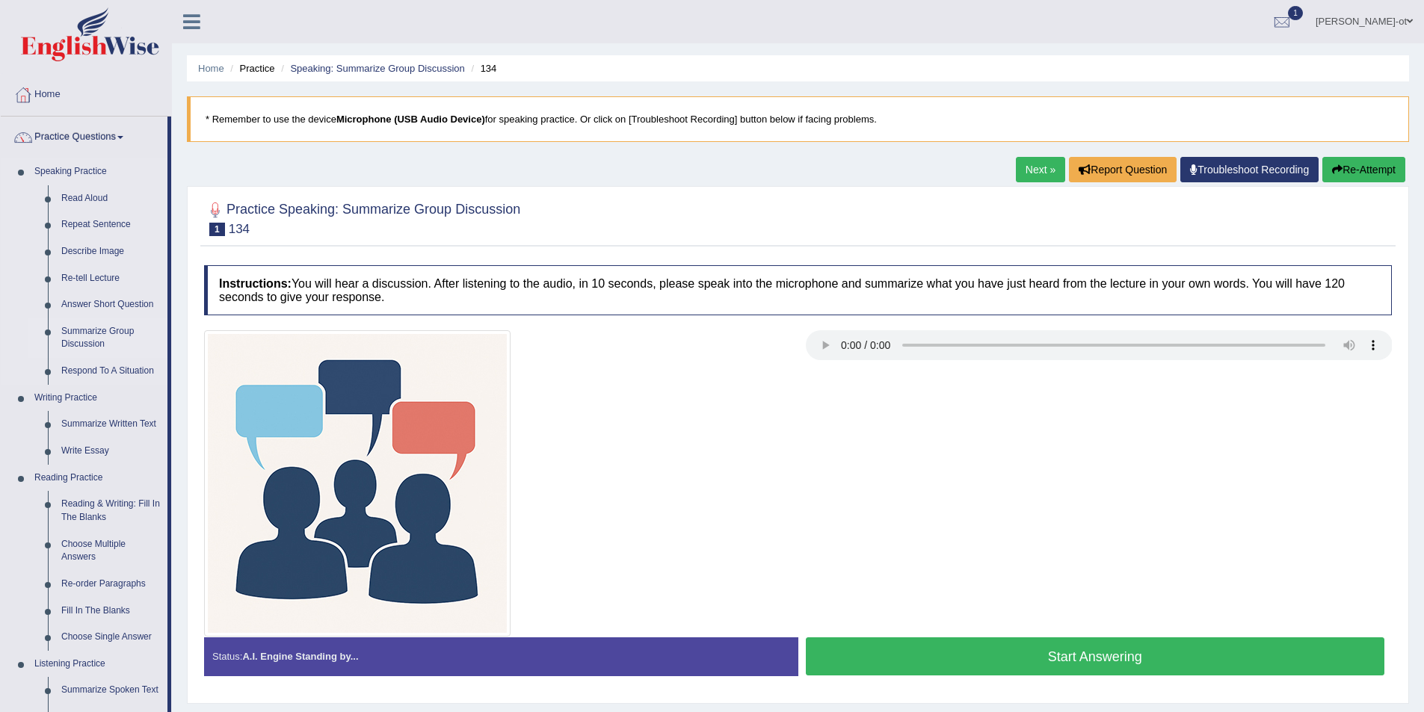
click at [86, 339] on link "Summarize Group Discussion" at bounding box center [111, 338] width 113 height 40
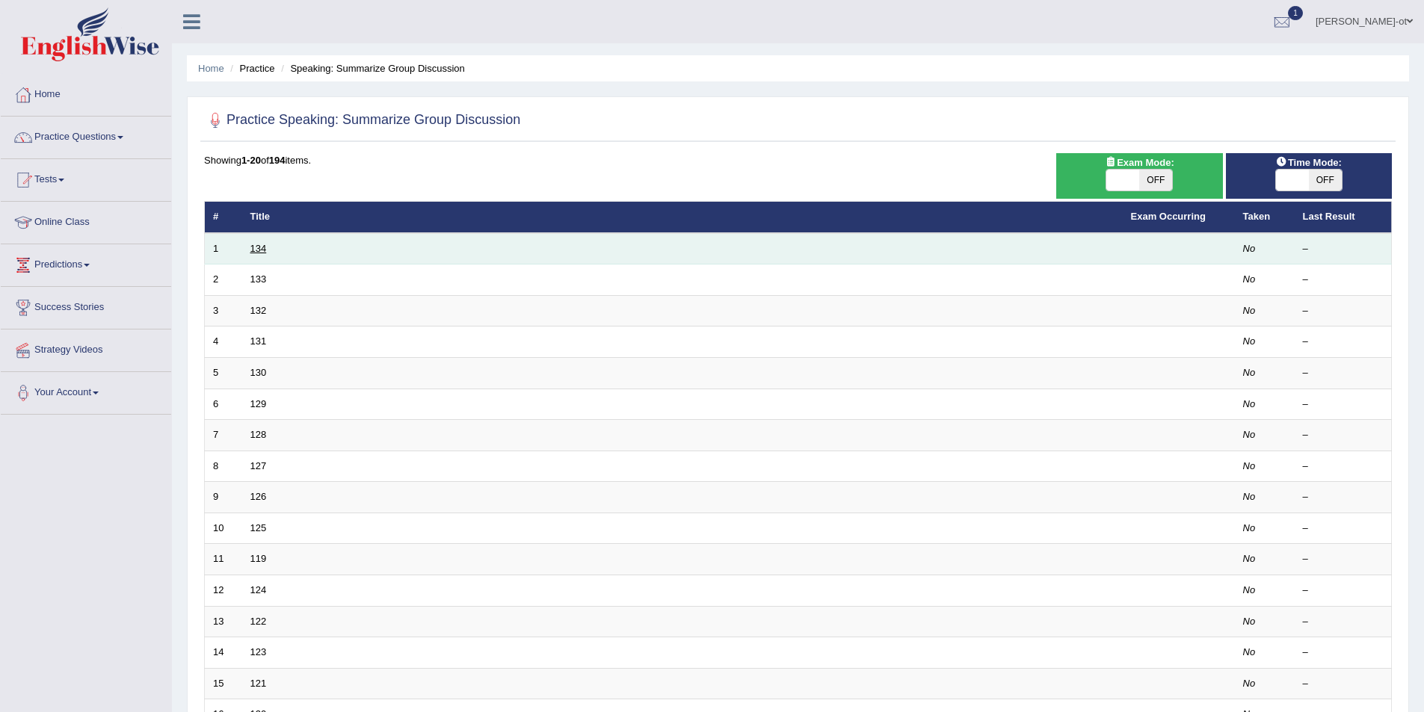
click at [259, 253] on link "134" at bounding box center [258, 248] width 16 height 11
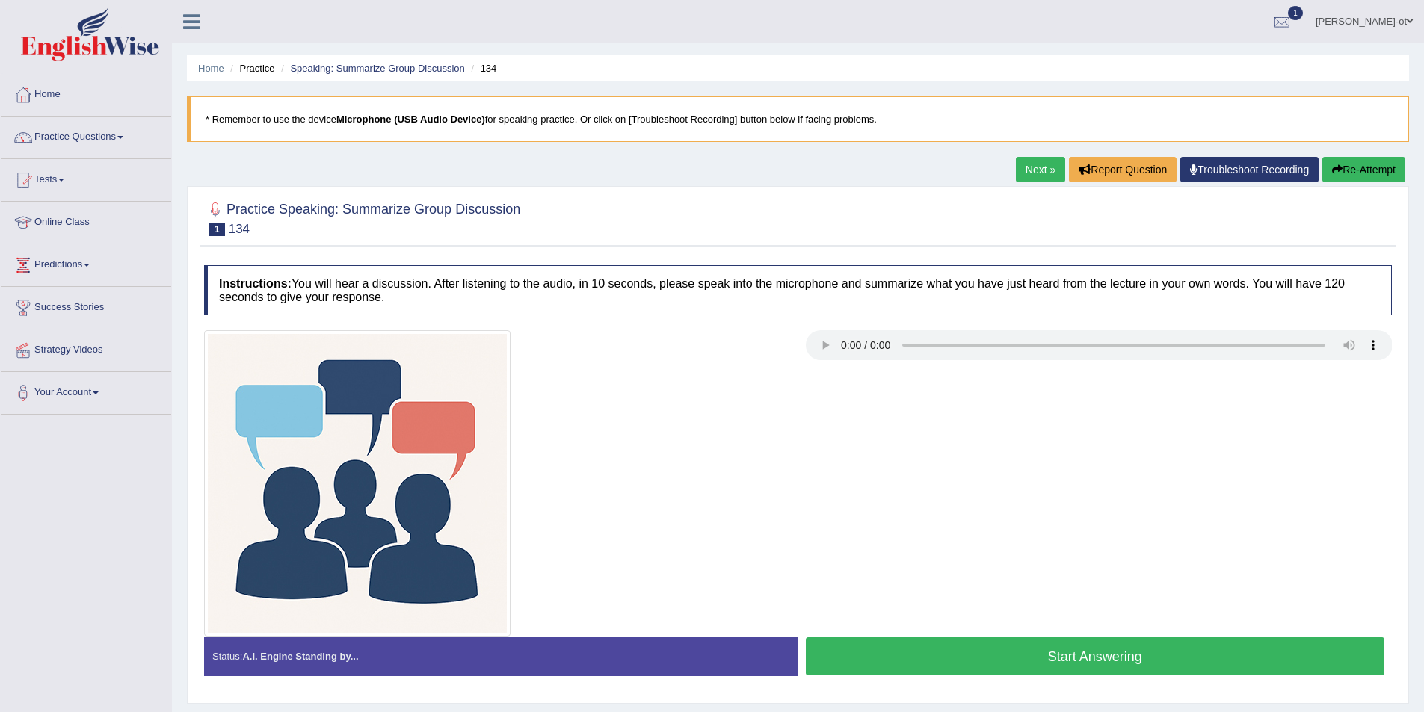
click at [890, 660] on button "Start Answering" at bounding box center [1095, 657] width 579 height 38
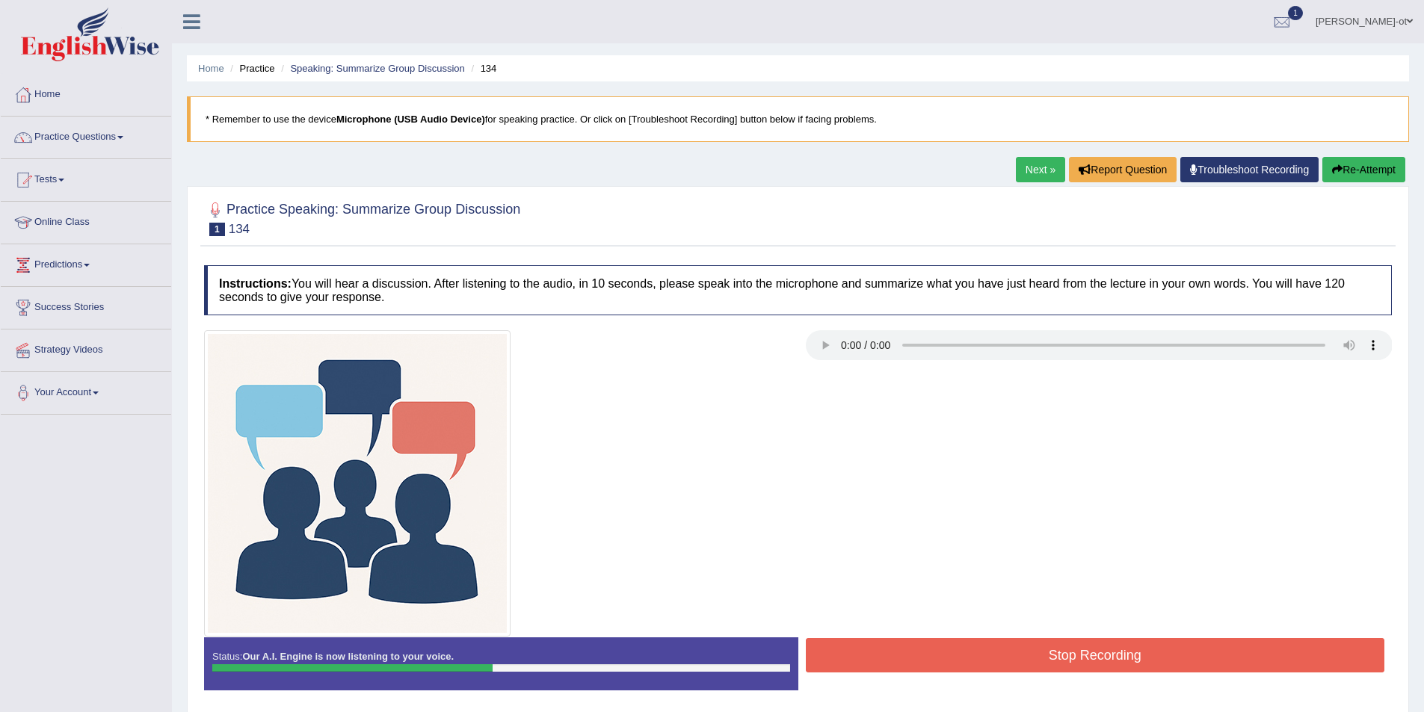
click at [951, 646] on button "Stop Recording" at bounding box center [1095, 655] width 579 height 34
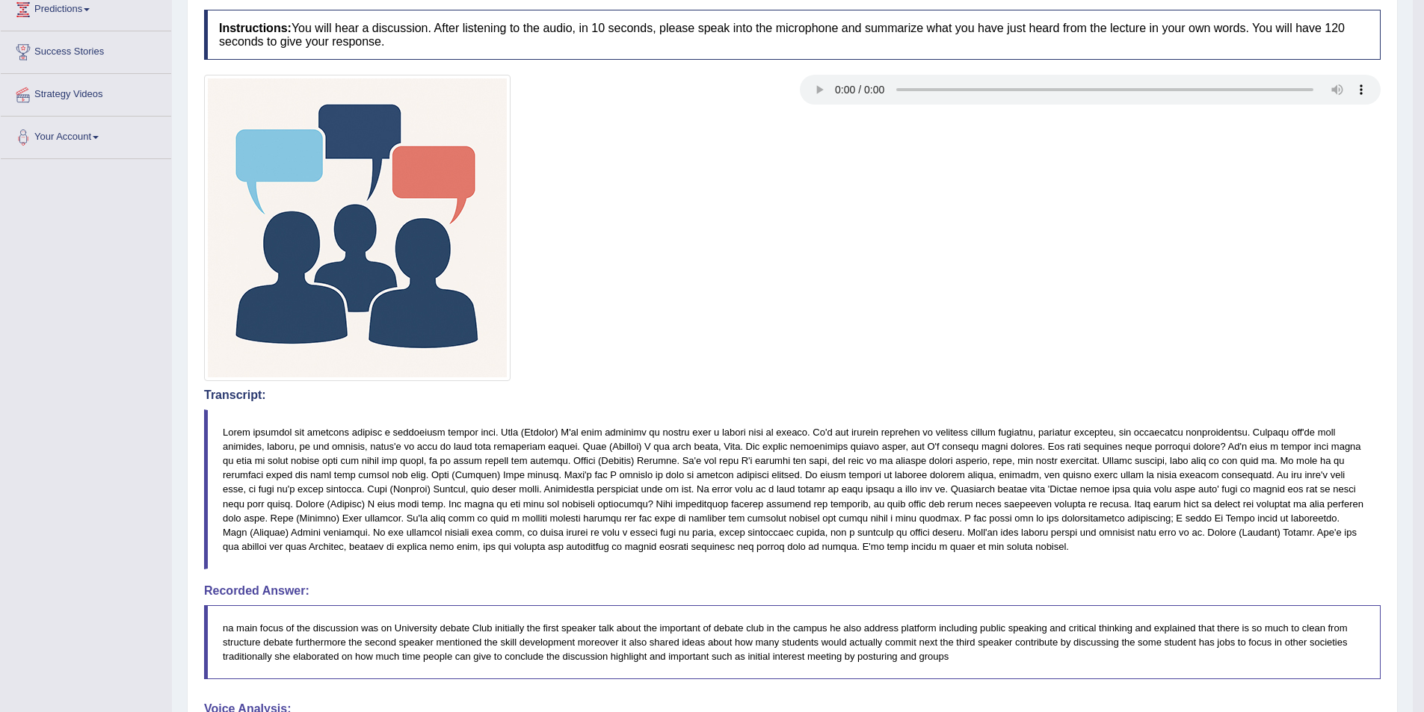
scroll to position [147, 0]
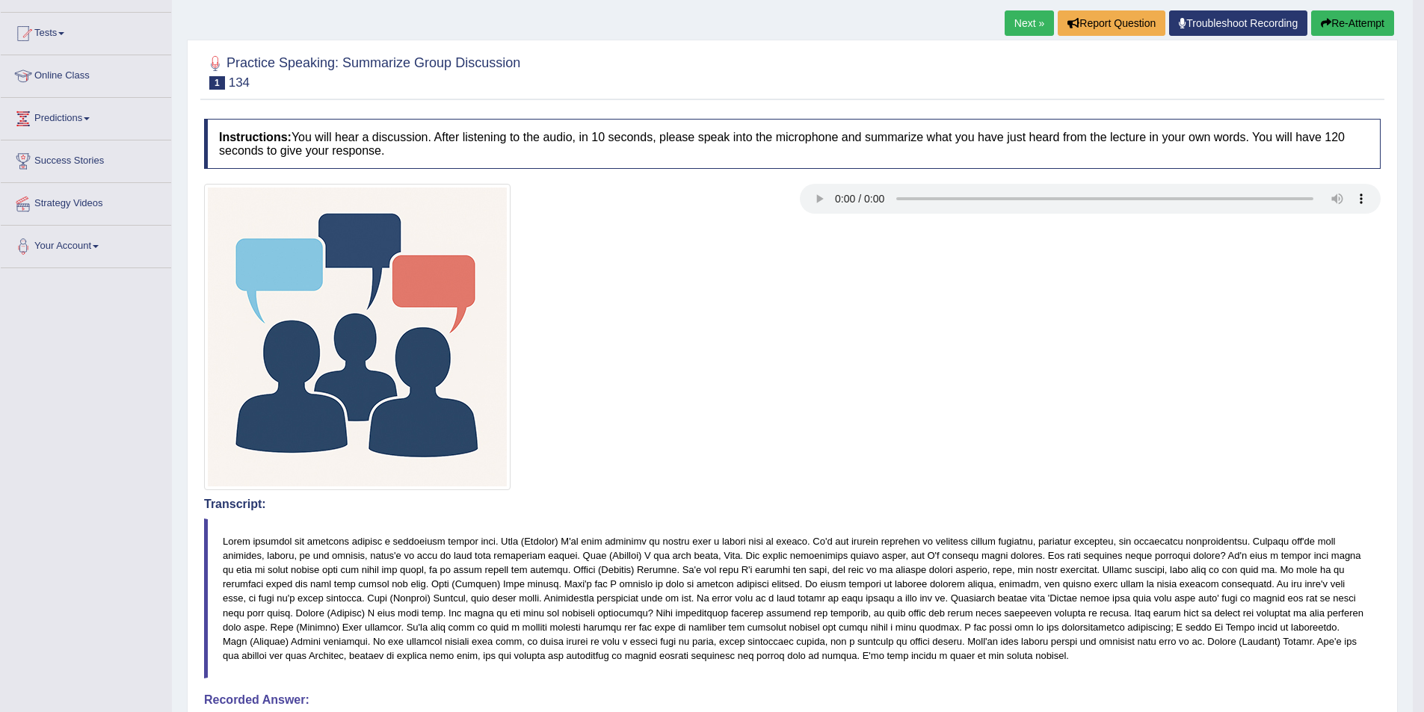
click at [1015, 18] on link "Next »" at bounding box center [1029, 22] width 49 height 25
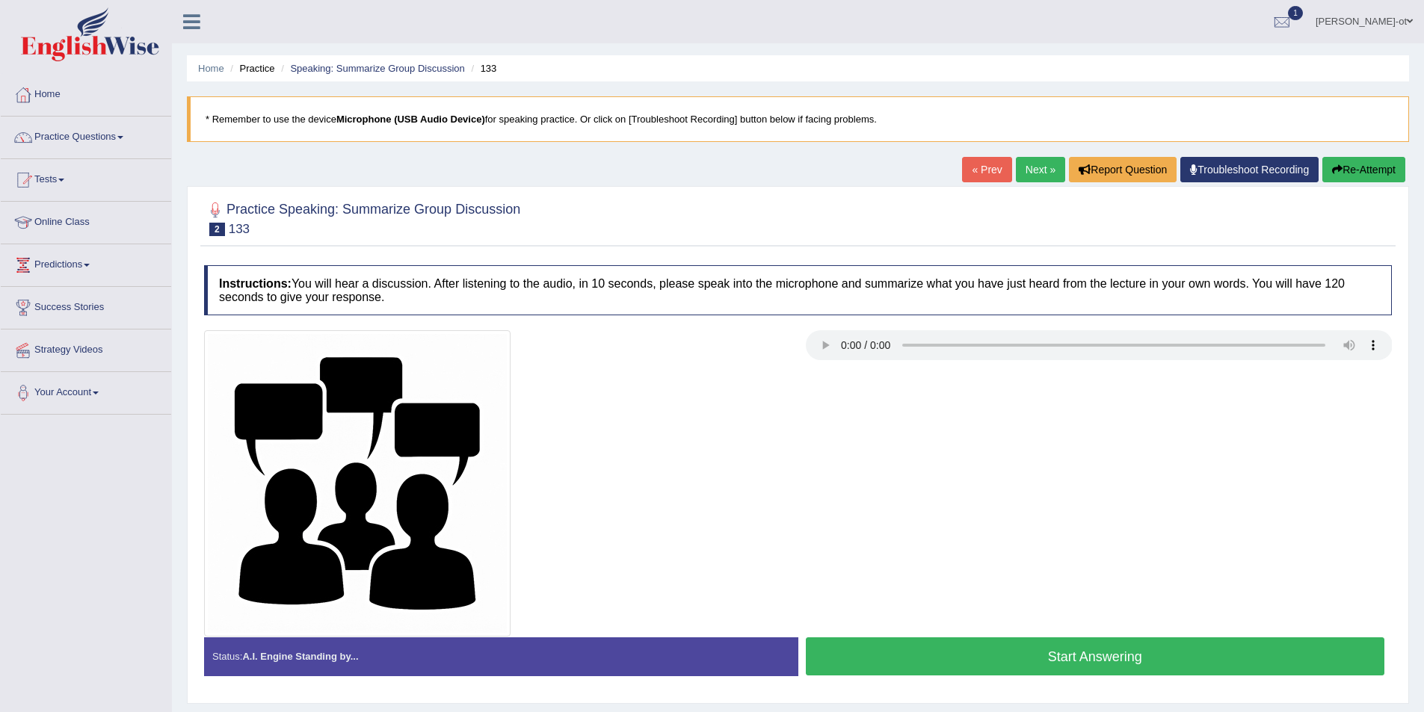
click at [1014, 653] on button "Start Answering" at bounding box center [1095, 657] width 579 height 38
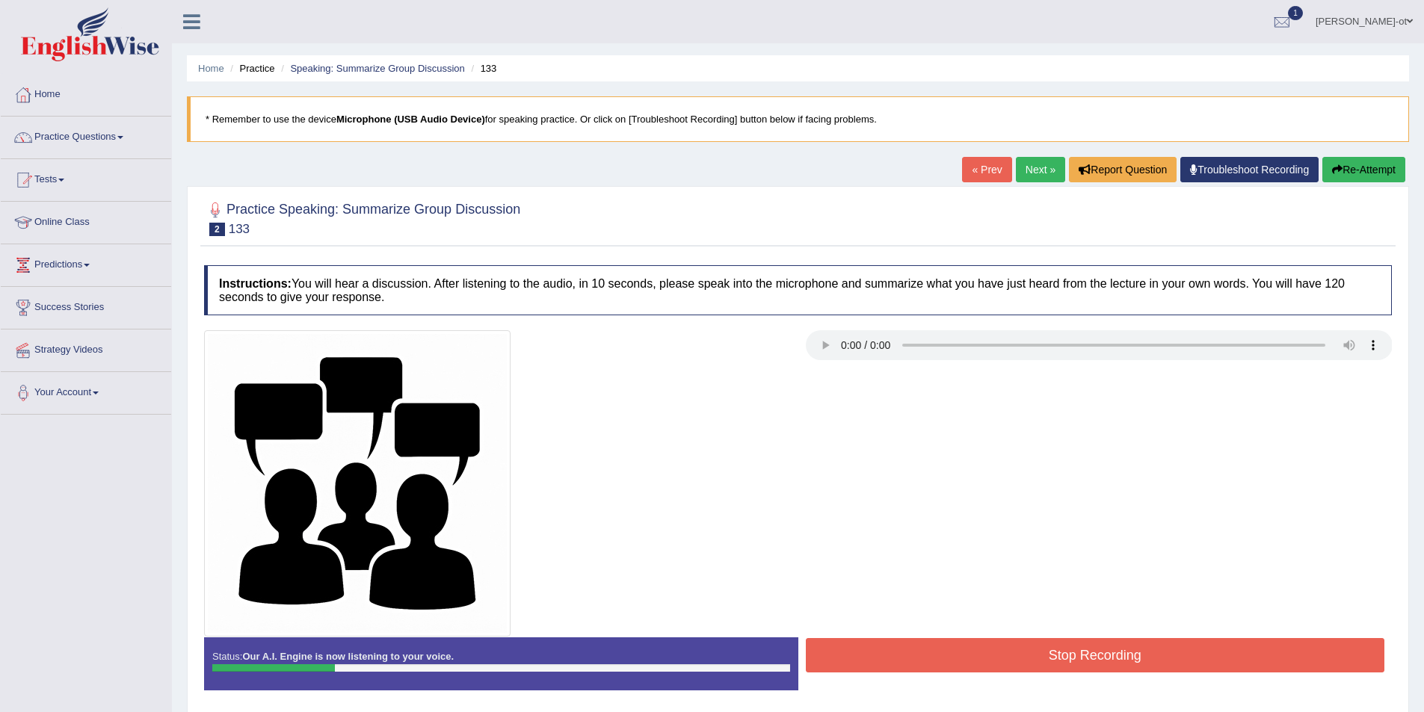
click at [913, 659] on button "Stop Recording" at bounding box center [1095, 655] width 579 height 34
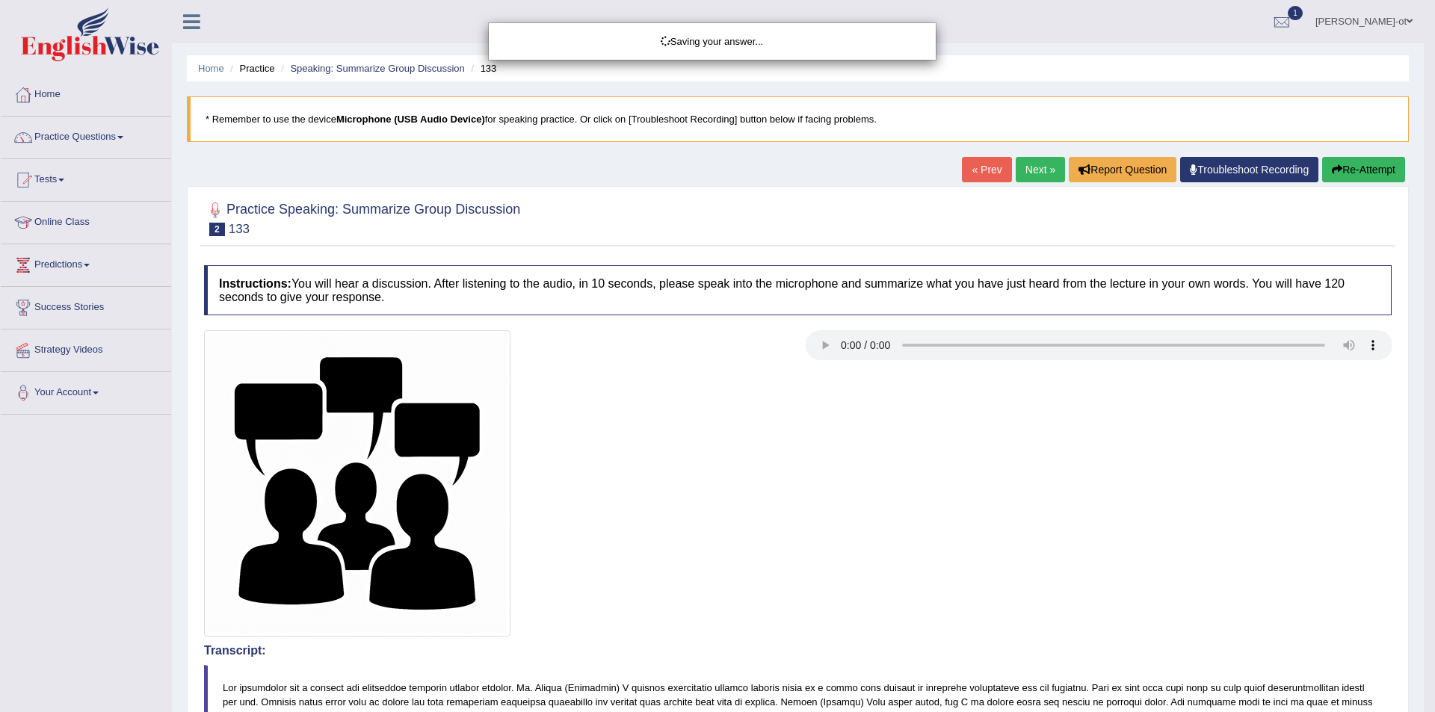
click at [1368, 169] on div "Saving your answer..." at bounding box center [717, 356] width 1435 height 712
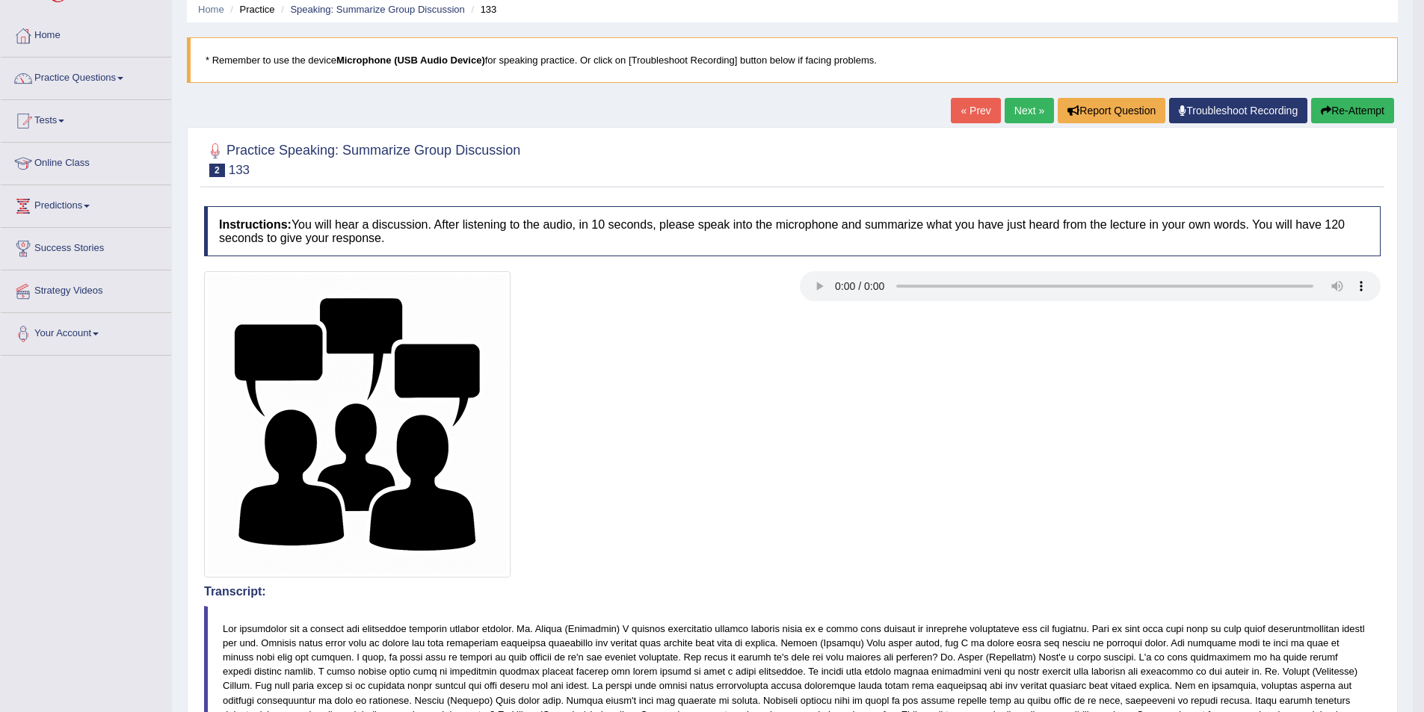
scroll to position [86, 0]
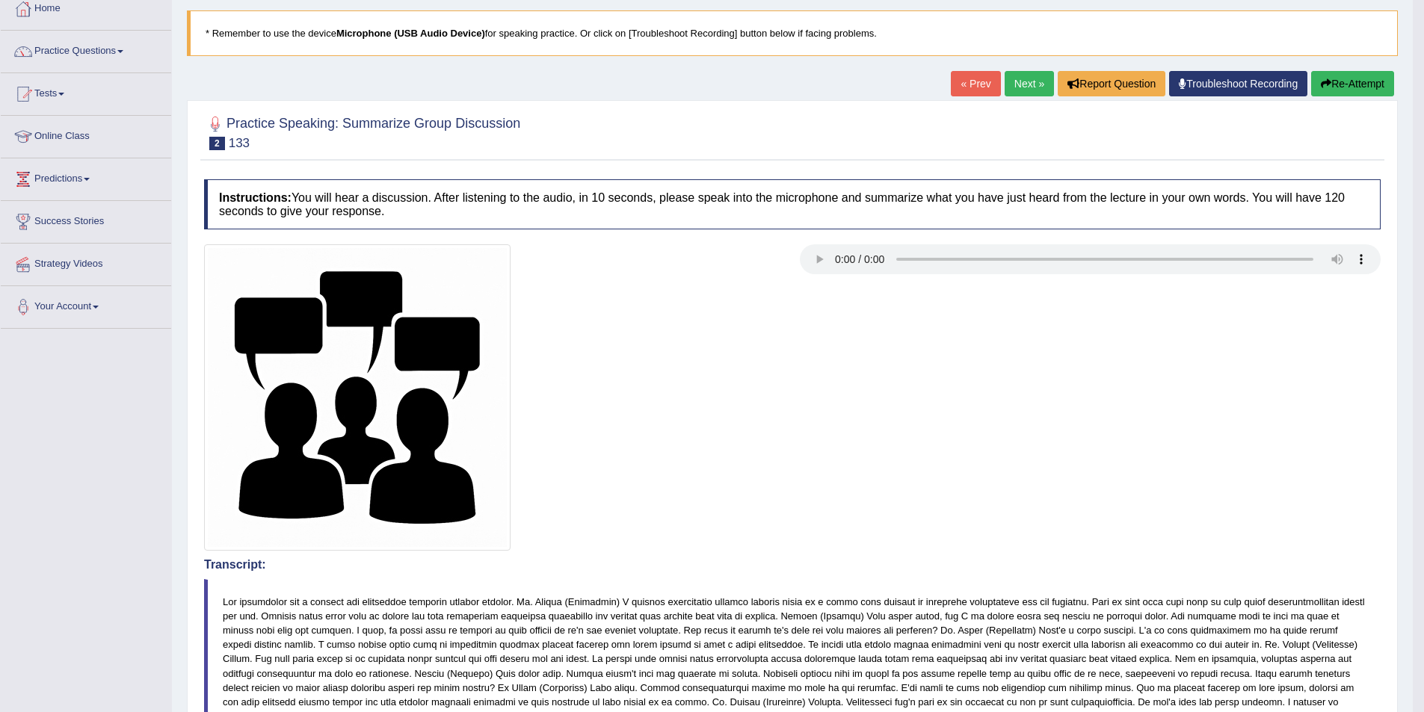
click at [1333, 84] on button "Re-Attempt" at bounding box center [1352, 83] width 83 height 25
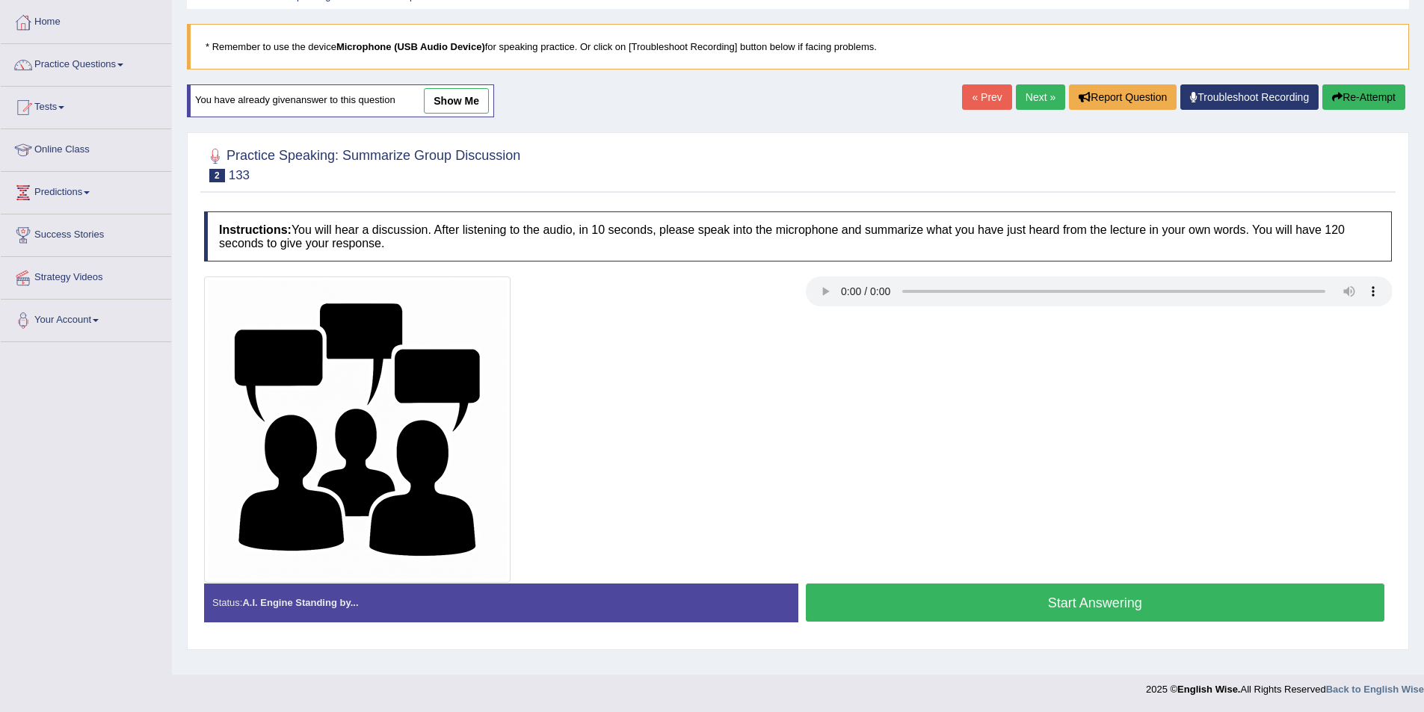
scroll to position [73, 0]
click at [887, 596] on button "Start Answering" at bounding box center [1095, 603] width 579 height 38
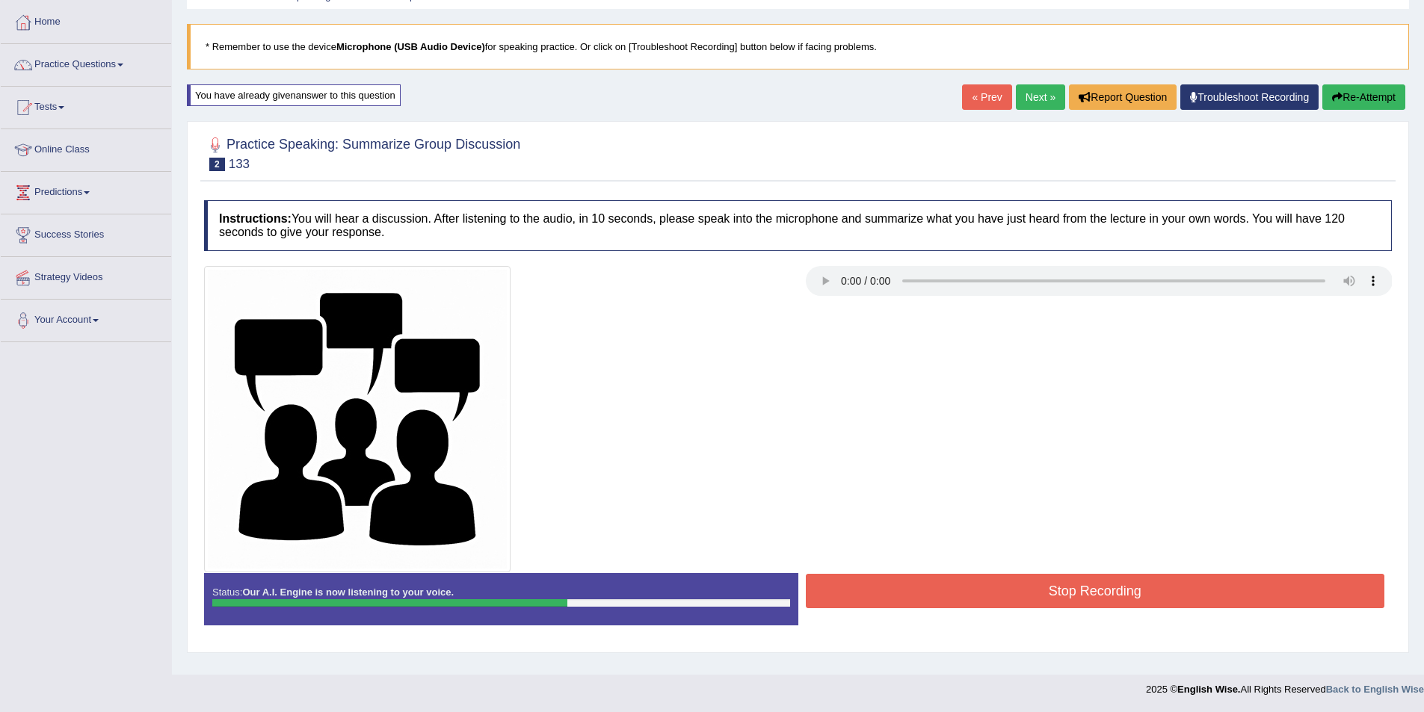
click at [923, 590] on button "Stop Recording" at bounding box center [1095, 591] width 579 height 34
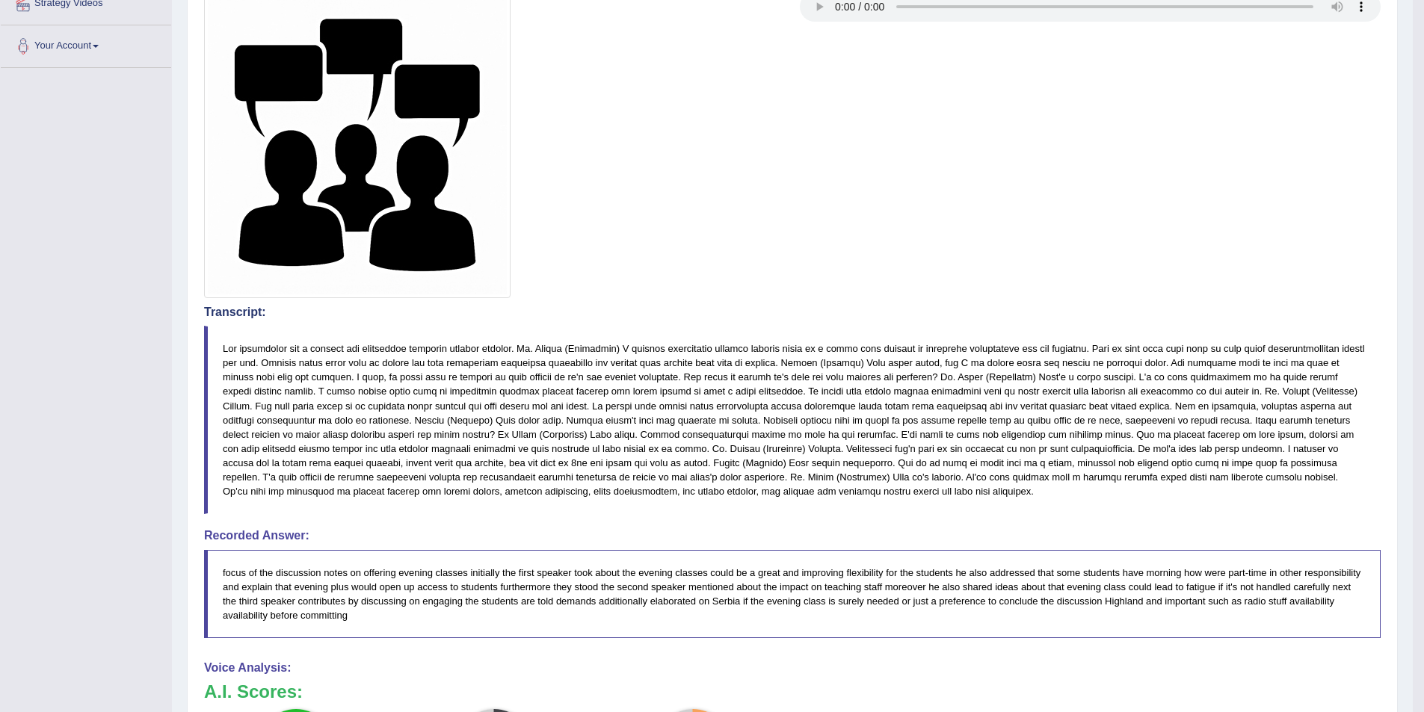
scroll to position [346, 0]
